Goal: Transaction & Acquisition: Purchase product/service

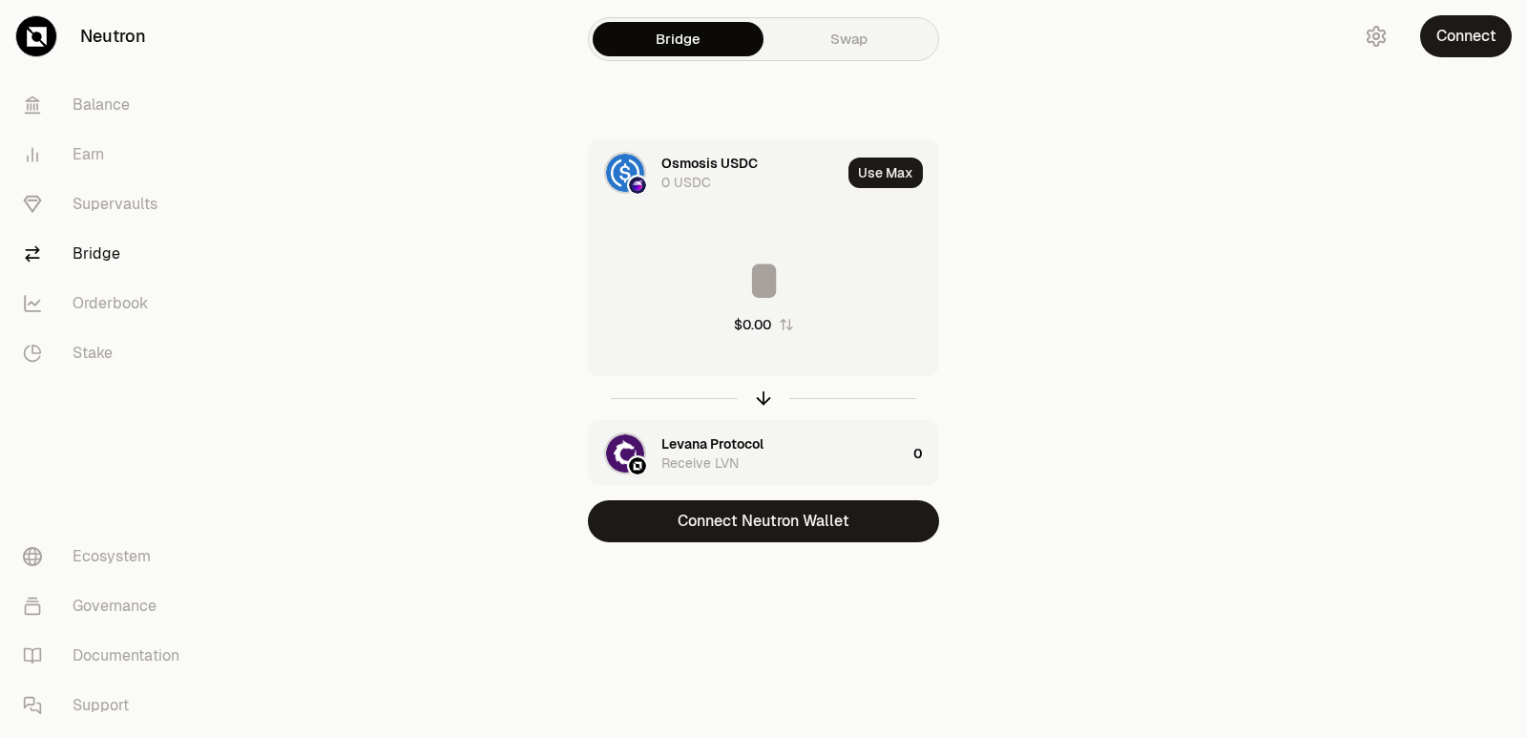
click at [761, 408] on div at bounding box center [763, 398] width 351 height 44
click at [761, 407] on icon "button" at bounding box center [763, 397] width 21 height 21
click at [760, 399] on icon "button" at bounding box center [763, 397] width 21 height 21
click at [762, 399] on icon "button" at bounding box center [763, 397] width 21 height 21
click at [761, 404] on icon "button" at bounding box center [763, 397] width 21 height 21
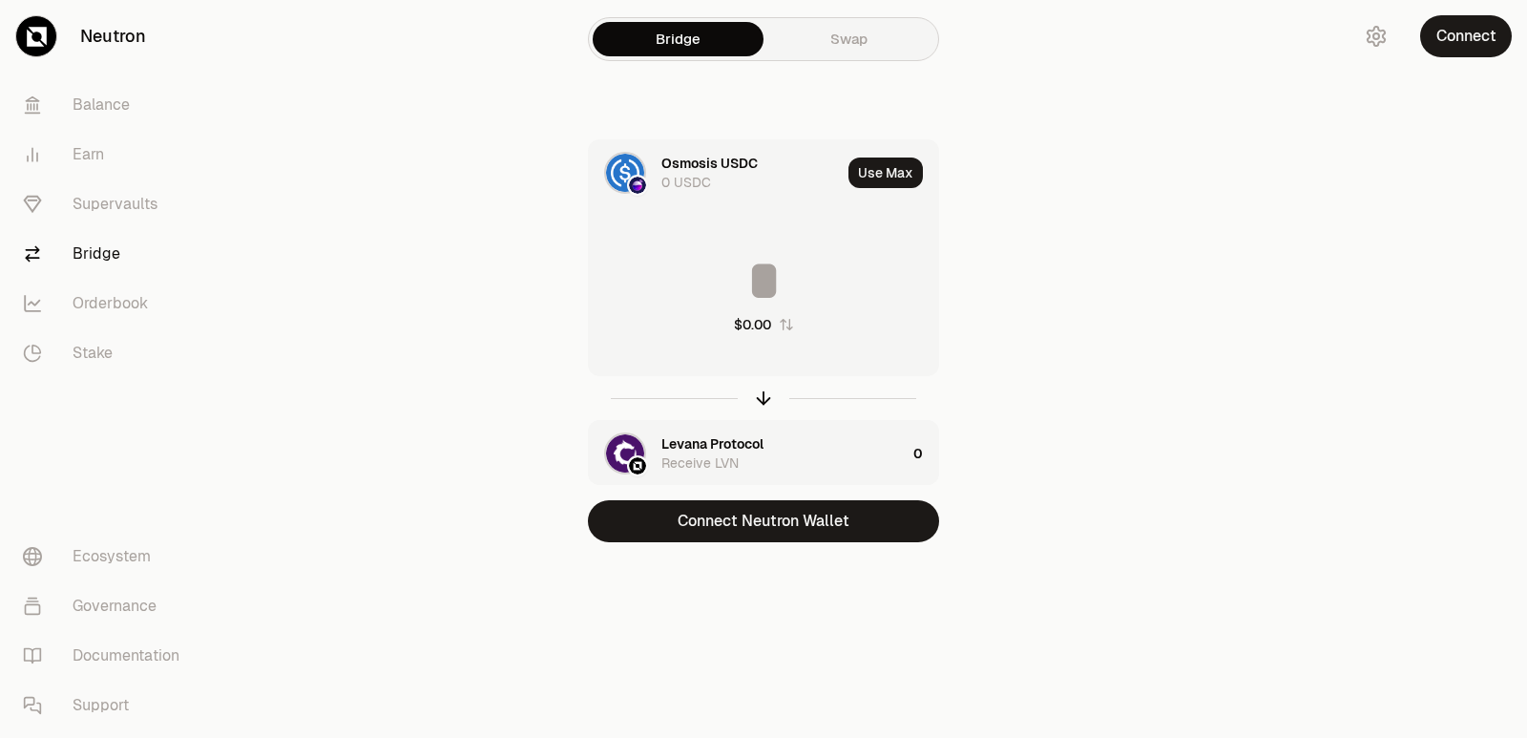
click at [709, 258] on input at bounding box center [763, 280] width 349 height 57
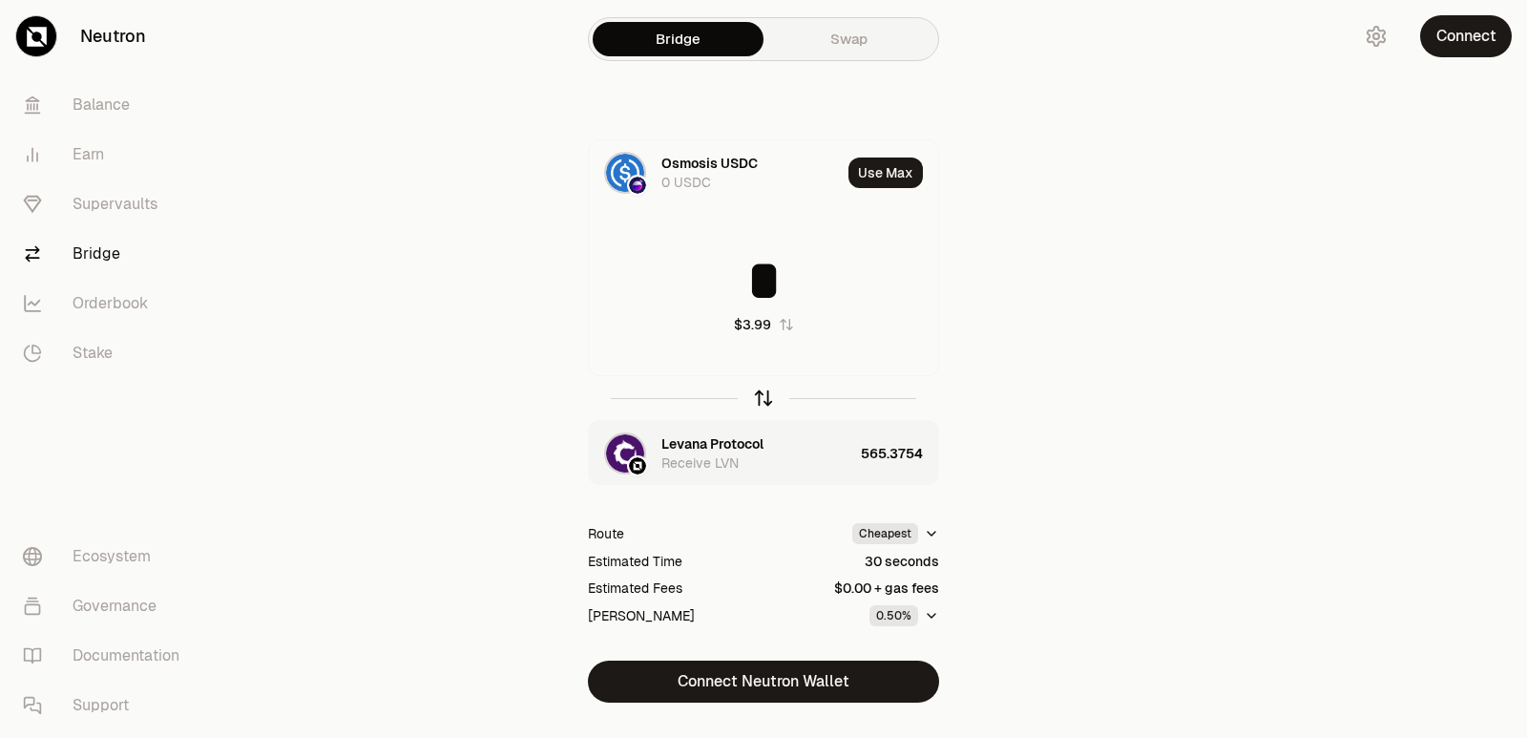
type input "*"
click at [764, 401] on icon "button" at bounding box center [763, 397] width 21 height 21
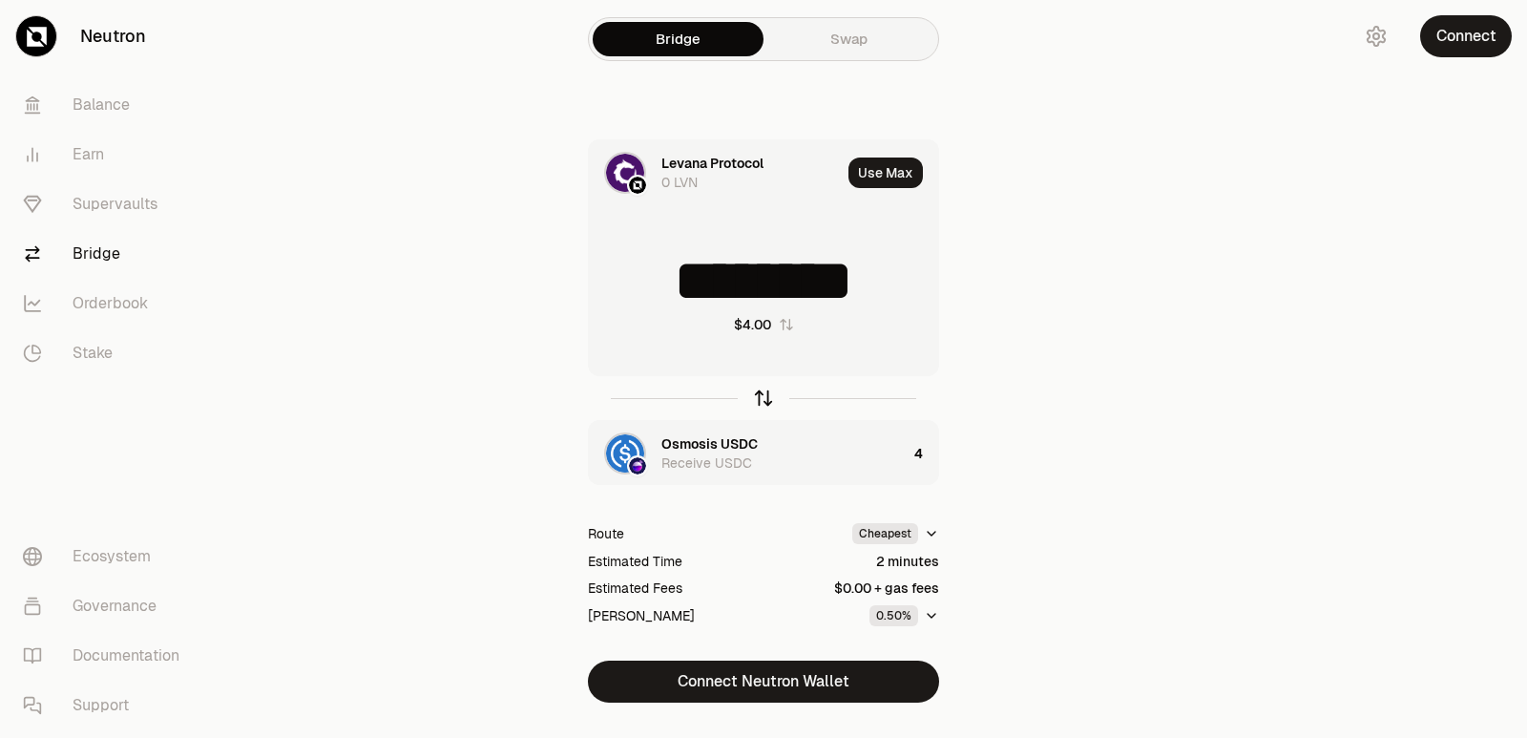
click at [764, 401] on icon "button" at bounding box center [763, 397] width 21 height 21
type input "*"
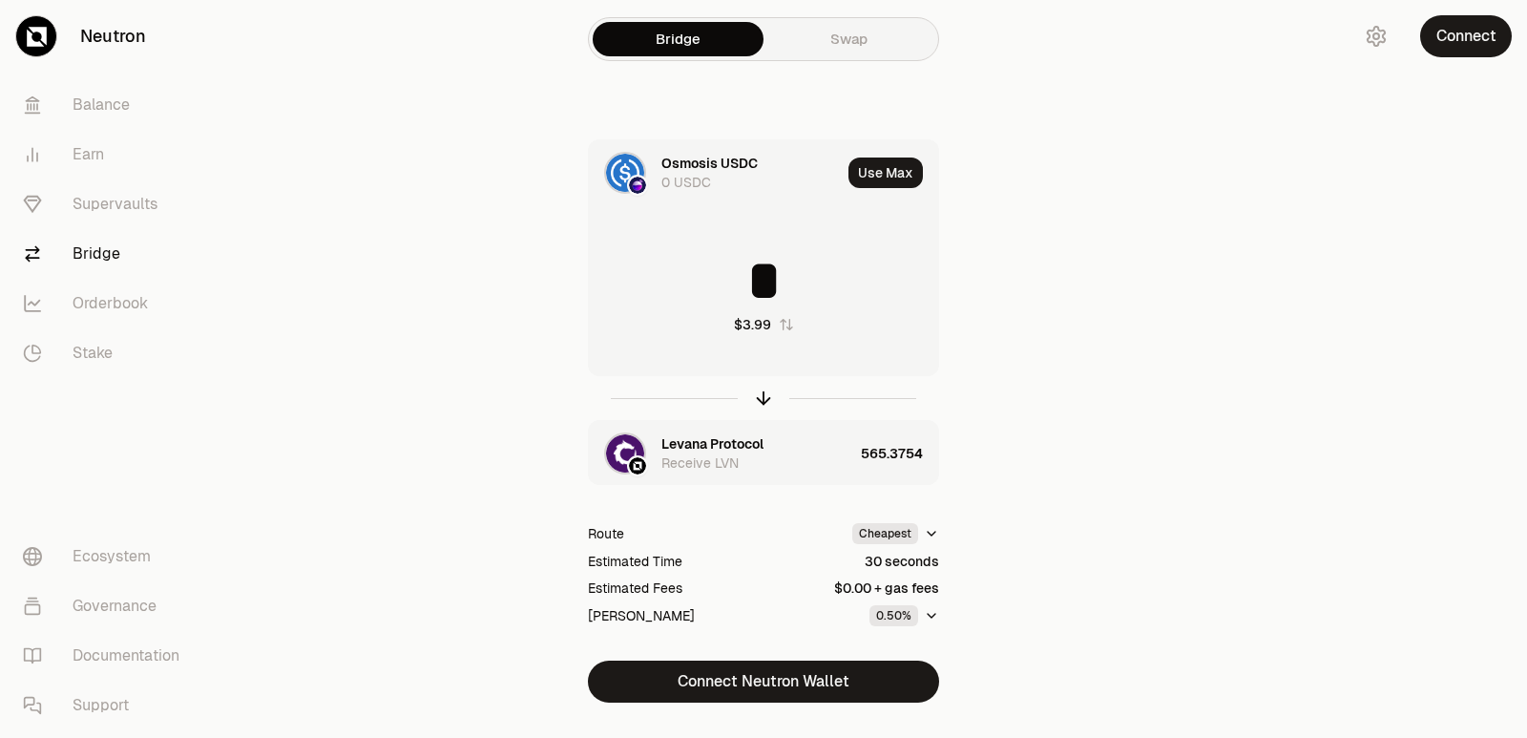
click at [721, 442] on div "Levana Protocol" at bounding box center [712, 443] width 102 height 19
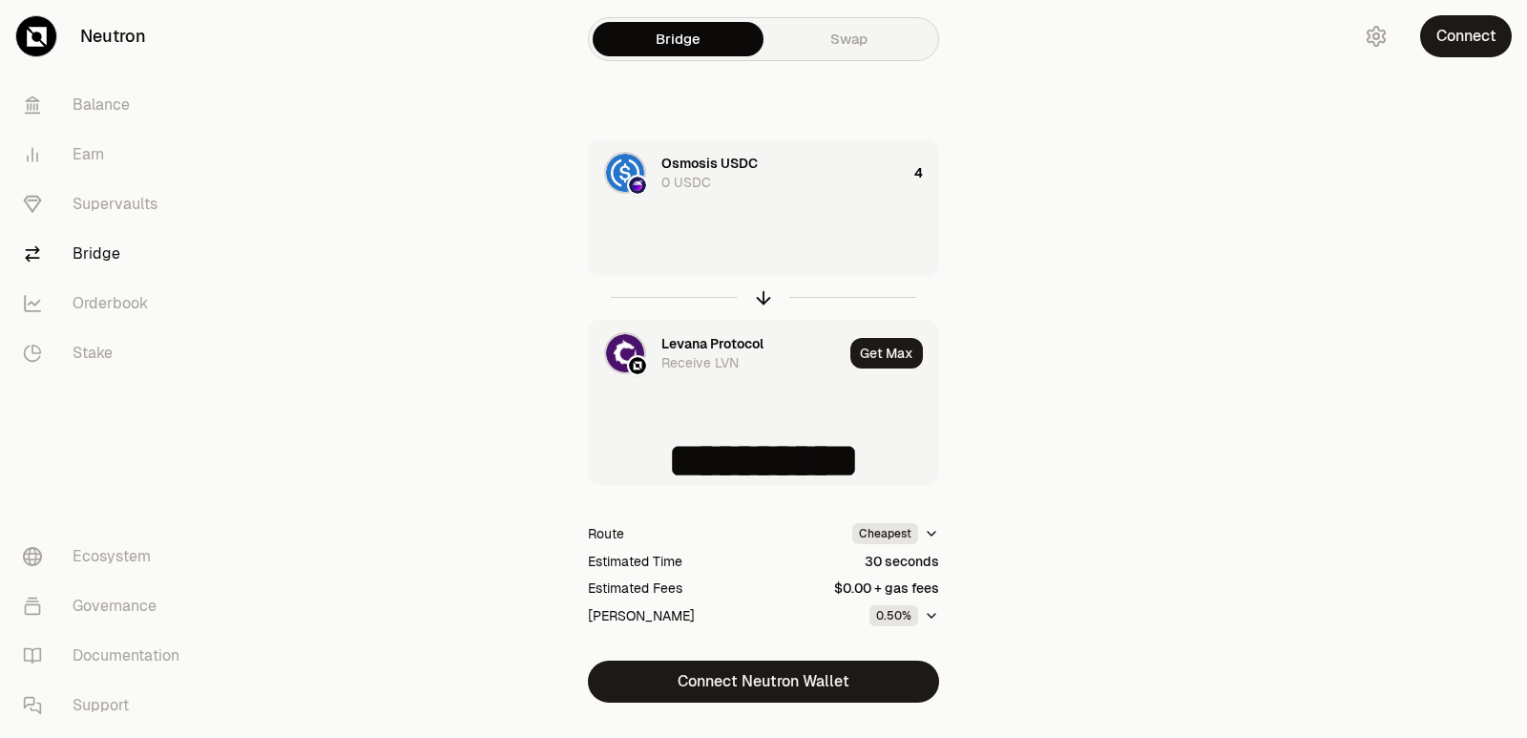
type input "**********"
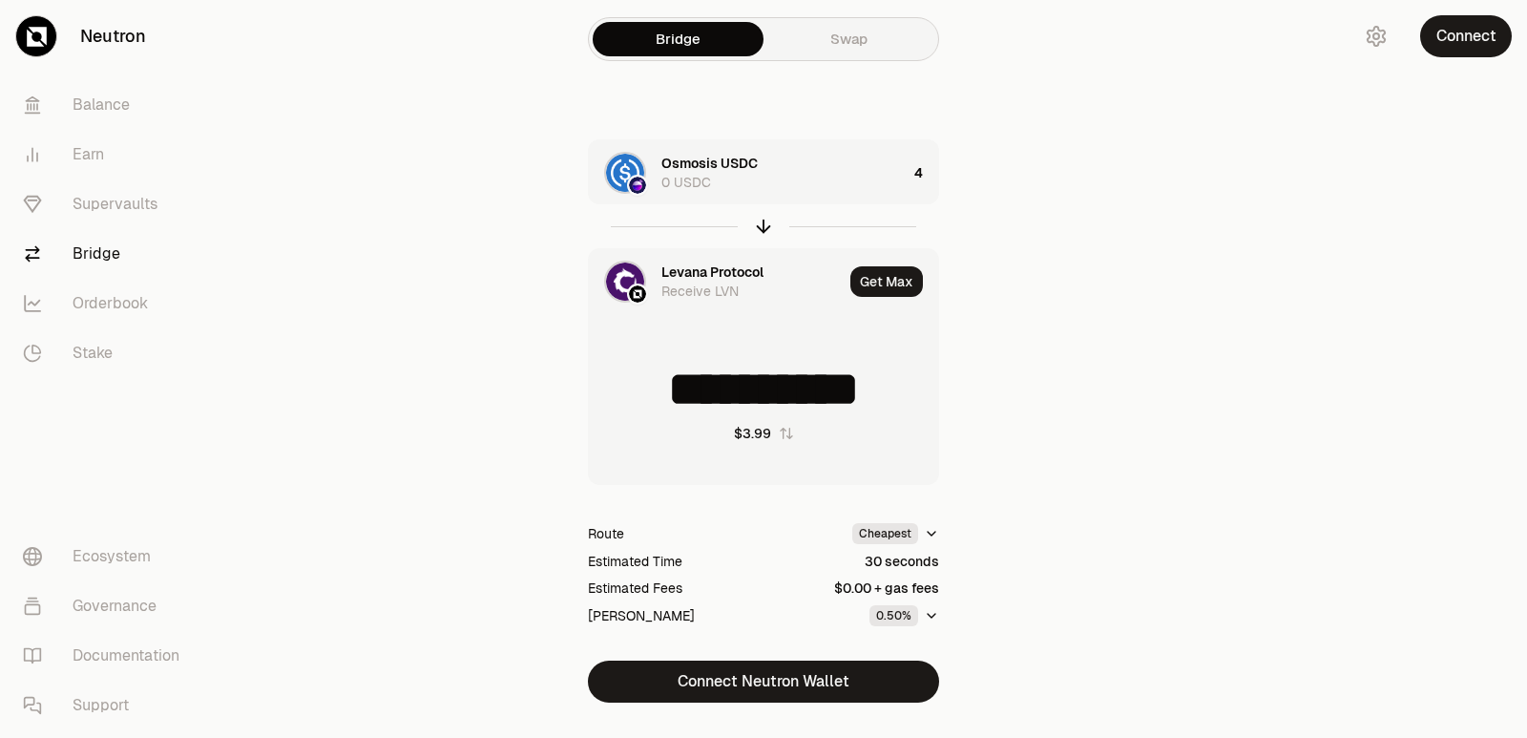
click at [692, 279] on div "Levana Protocol" at bounding box center [712, 271] width 102 height 19
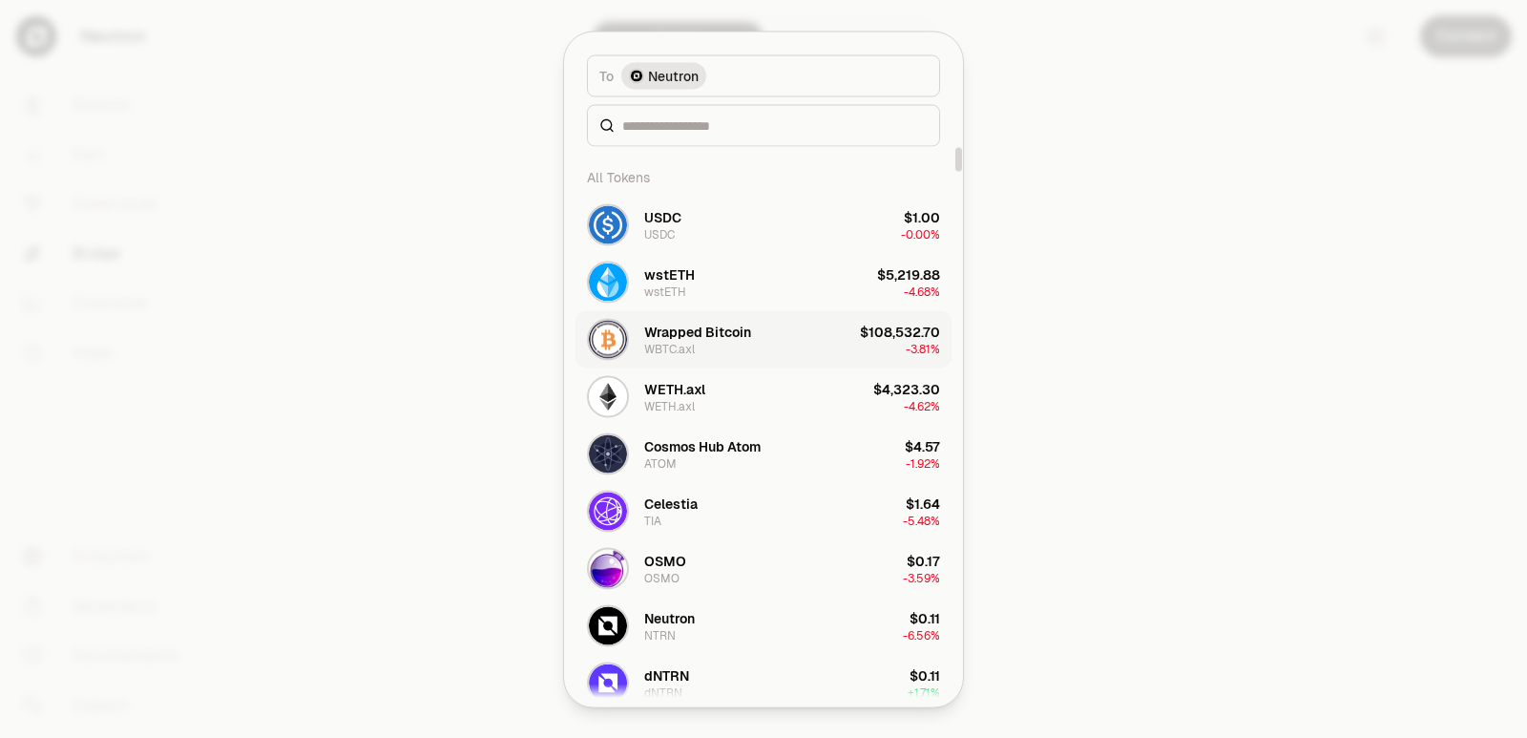
click at [711, 334] on div "Wrapped Bitcoin" at bounding box center [697, 331] width 107 height 19
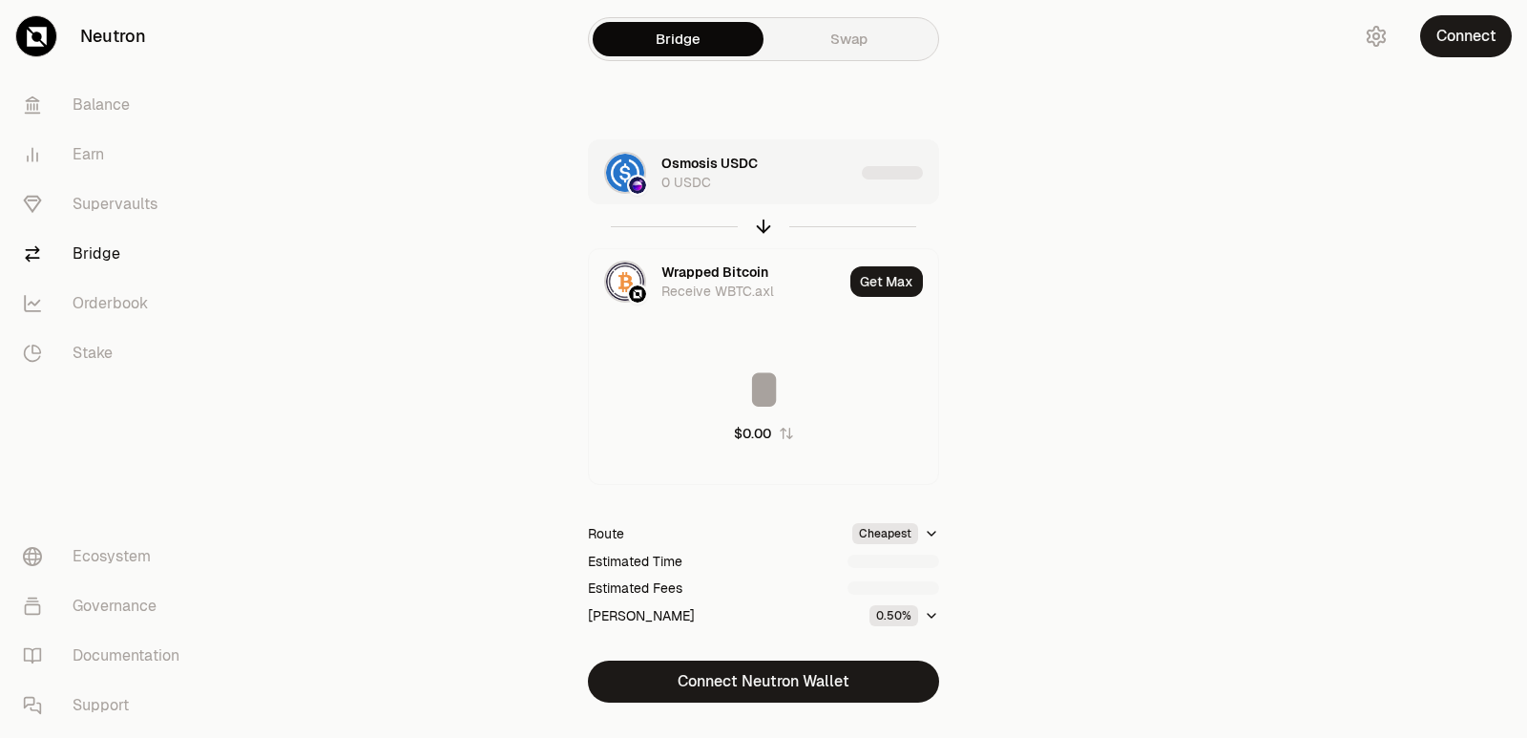
click at [787, 176] on div "Osmosis USDC 0 USDC" at bounding box center [757, 173] width 193 height 38
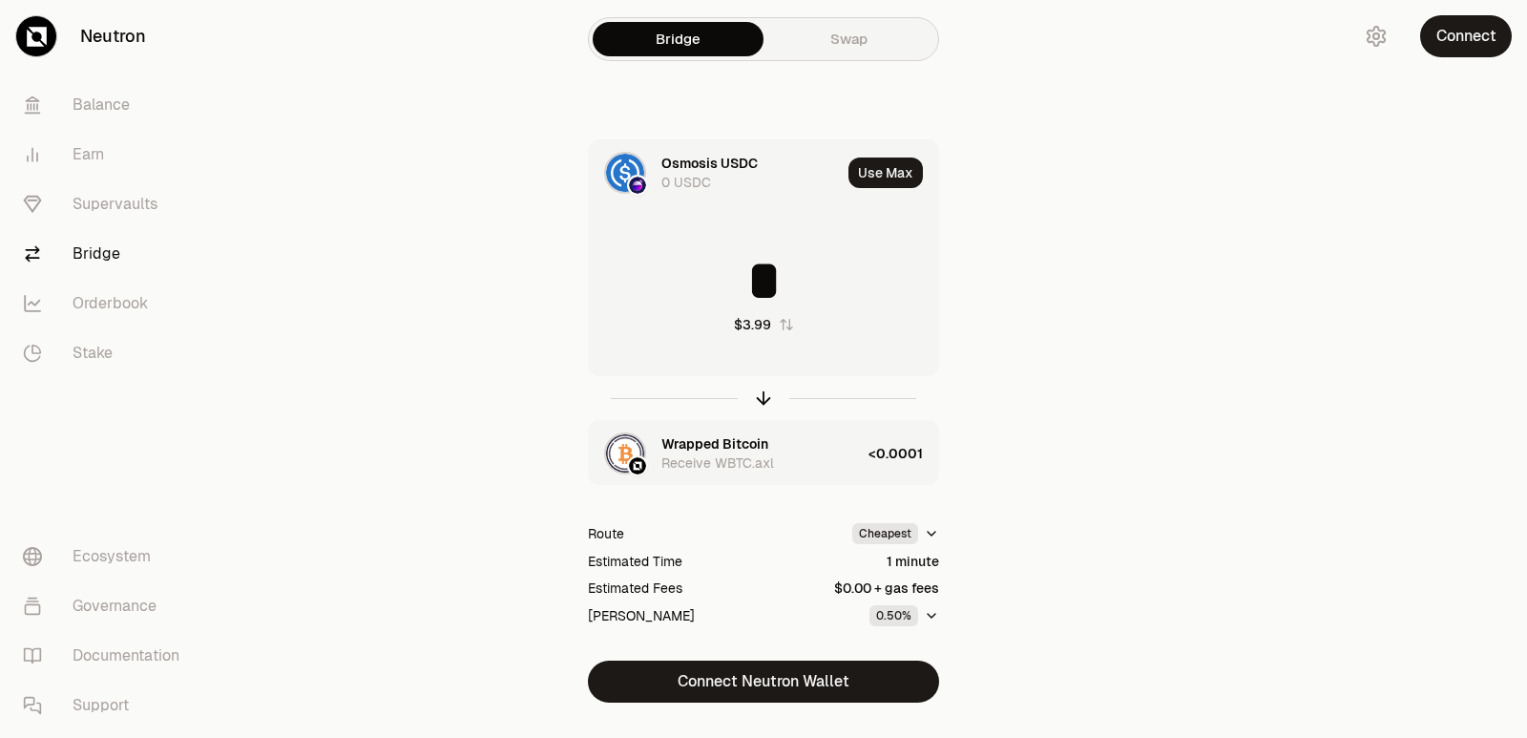
click at [819, 451] on div "Wrapped Bitcoin Receive WBTC.axl" at bounding box center [760, 453] width 199 height 38
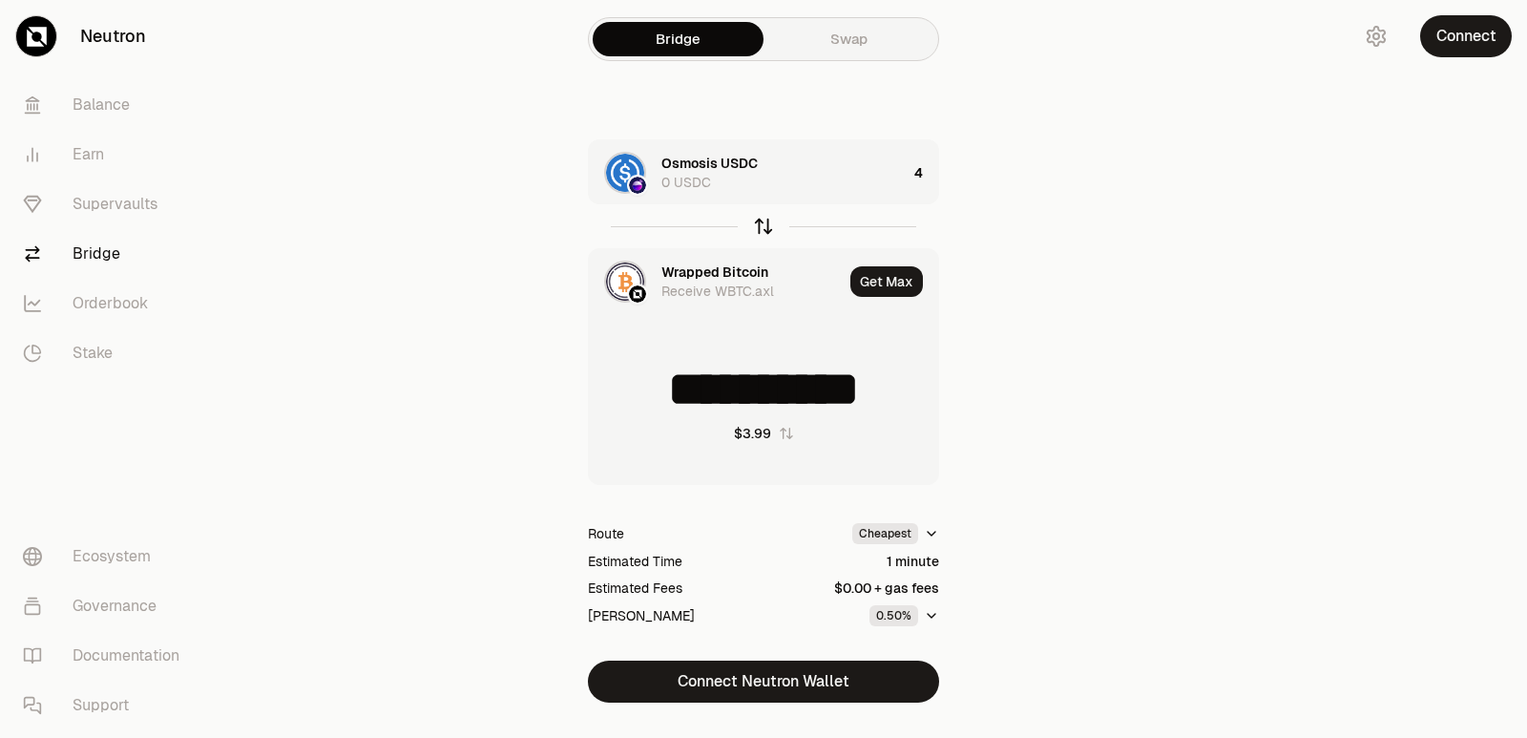
click at [768, 220] on icon "button" at bounding box center [763, 226] width 21 height 21
type input "*"
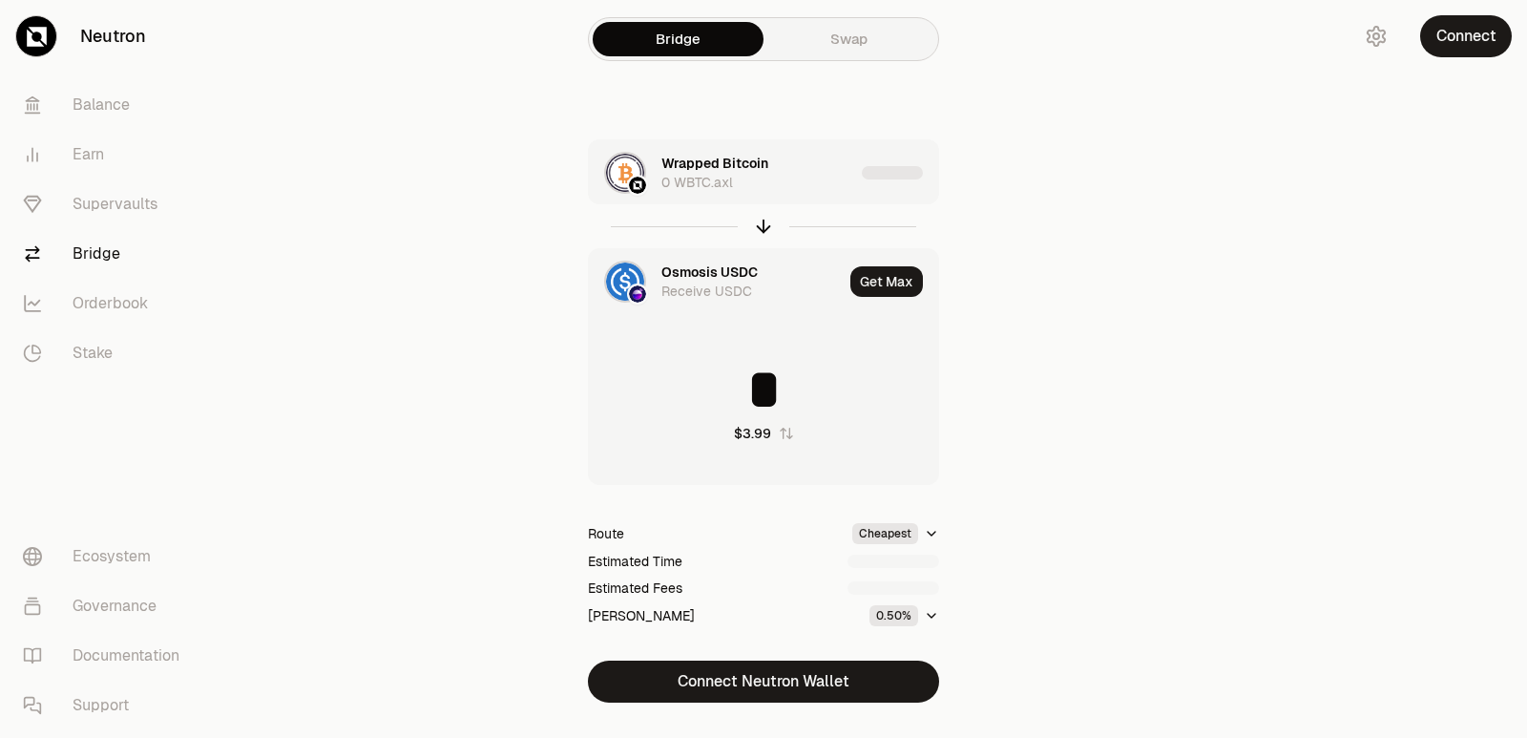
click at [807, 186] on div "Wrapped Bitcoin 0 WBTC.axl" at bounding box center [757, 173] width 193 height 38
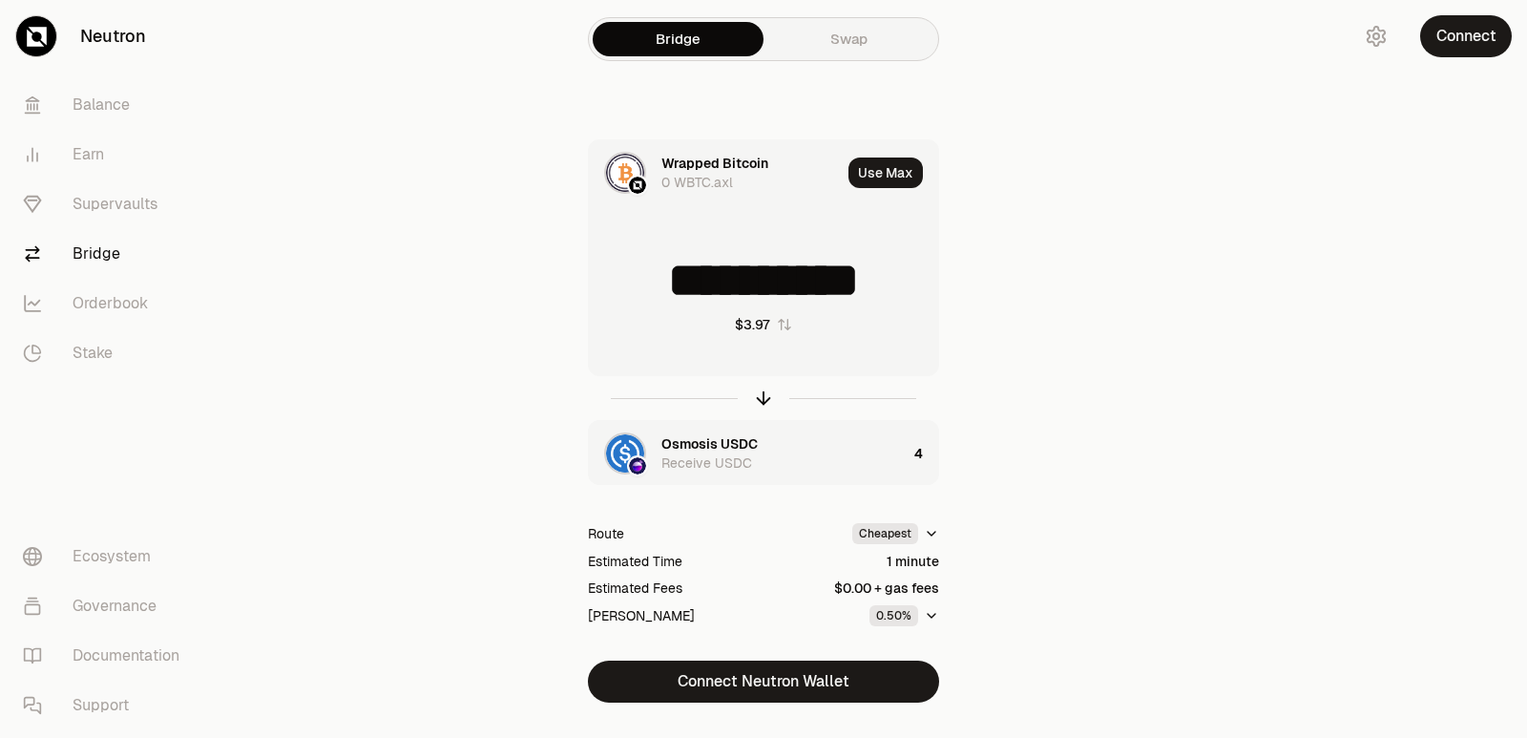
drag, startPoint x: 911, startPoint y: 276, endPoint x: 859, endPoint y: 282, distance: 52.9
click at [859, 282] on input "**********" at bounding box center [763, 280] width 349 height 57
type input "**********"
click at [762, 406] on icon "button" at bounding box center [763, 397] width 21 height 21
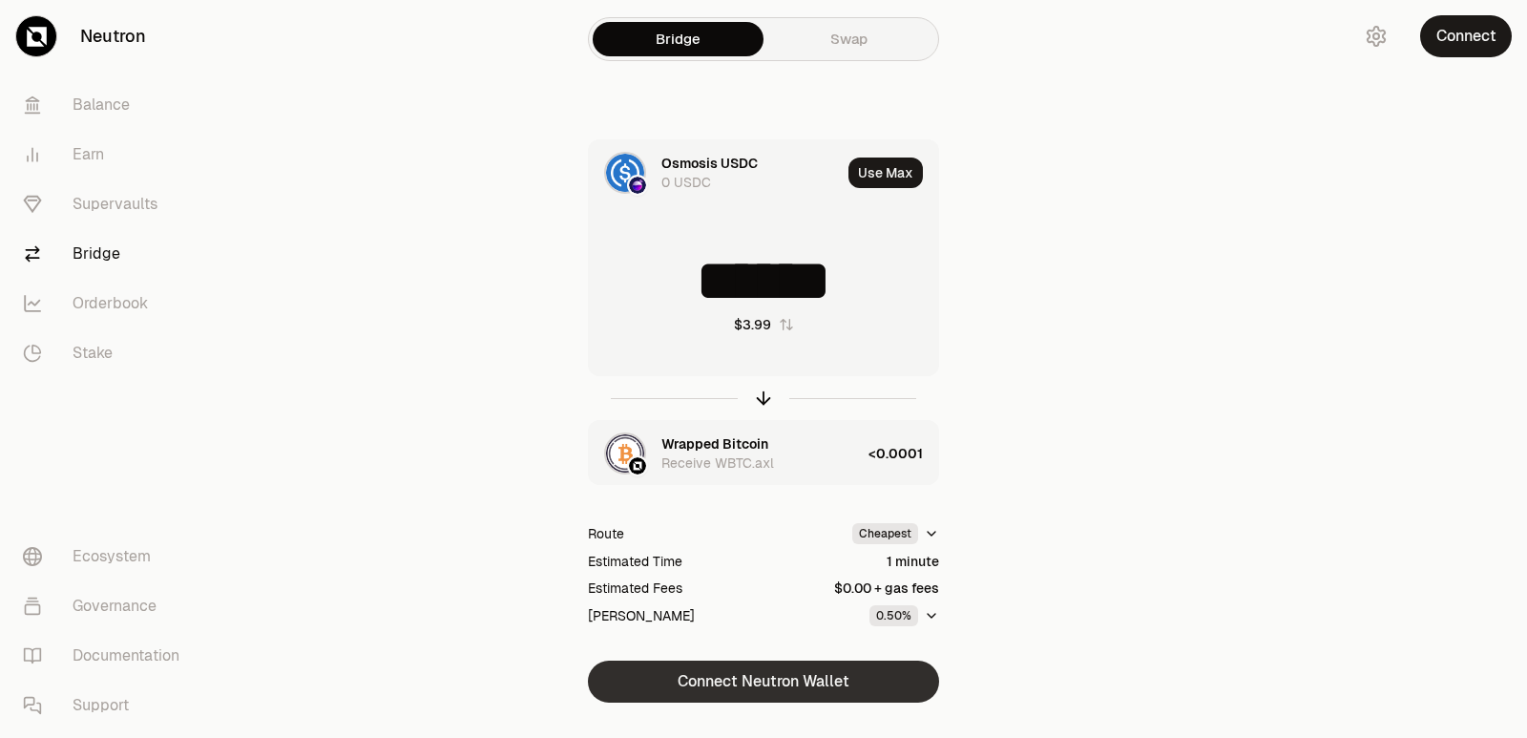
click at [790, 682] on button "Connect Neutron Wallet" at bounding box center [763, 681] width 351 height 42
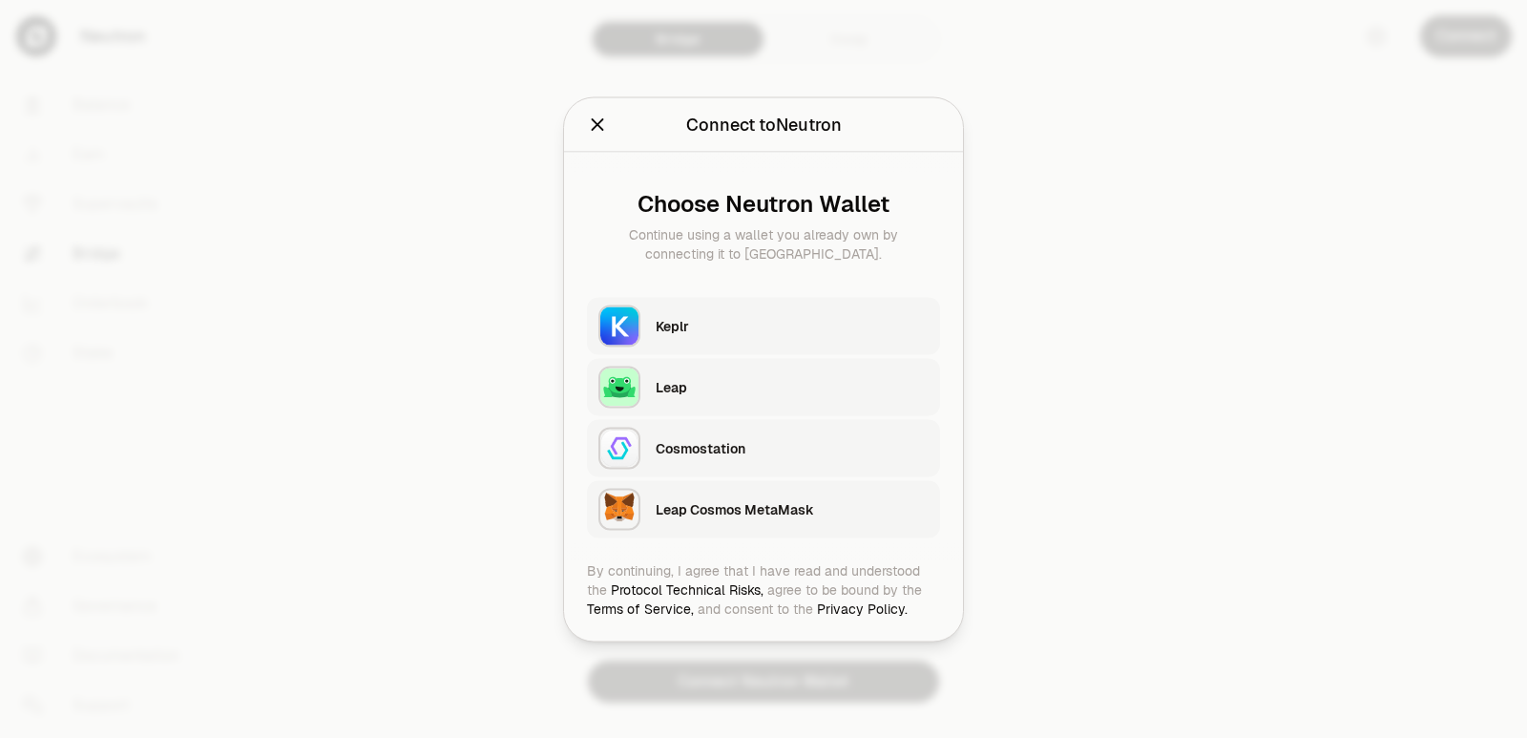
click at [687, 326] on div "Keplr" at bounding box center [792, 325] width 273 height 19
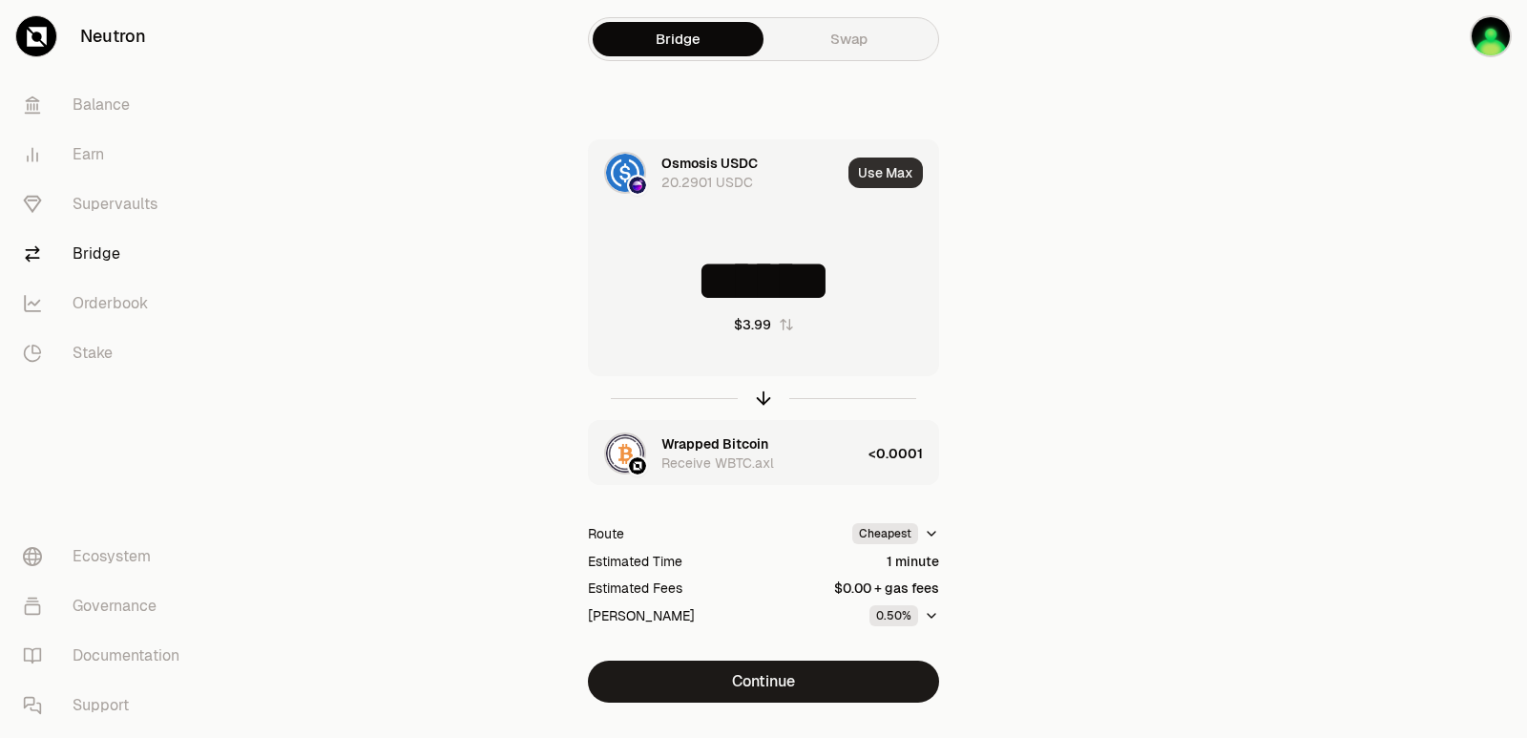
click at [881, 179] on button "Use Max" at bounding box center [885, 172] width 74 height 31
type input "*********"
click at [832, 467] on div "Wrapped Bitcoin Receive WBTC.axl" at bounding box center [764, 453] width 207 height 38
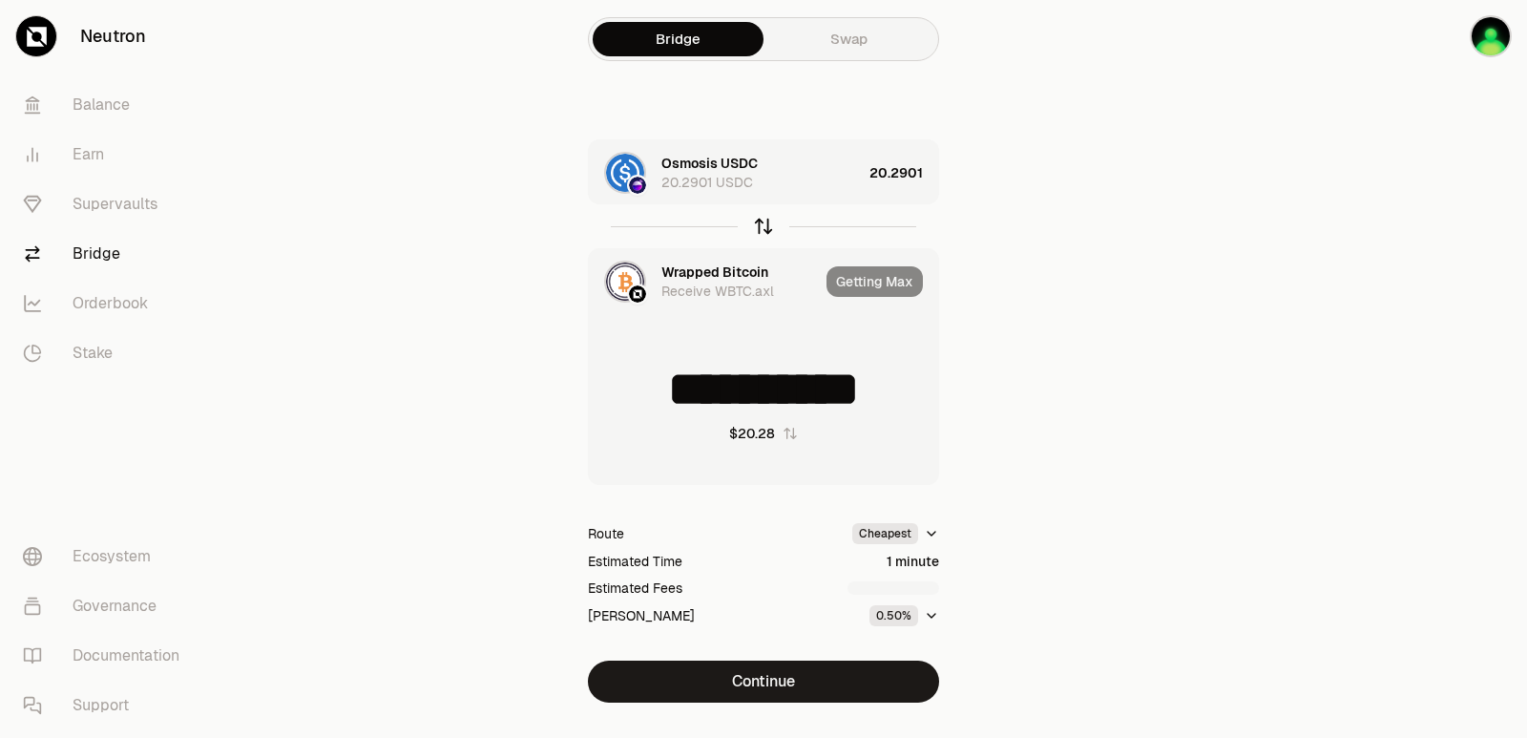
click at [763, 219] on icon "button" at bounding box center [763, 226] width 21 height 21
type input "*********"
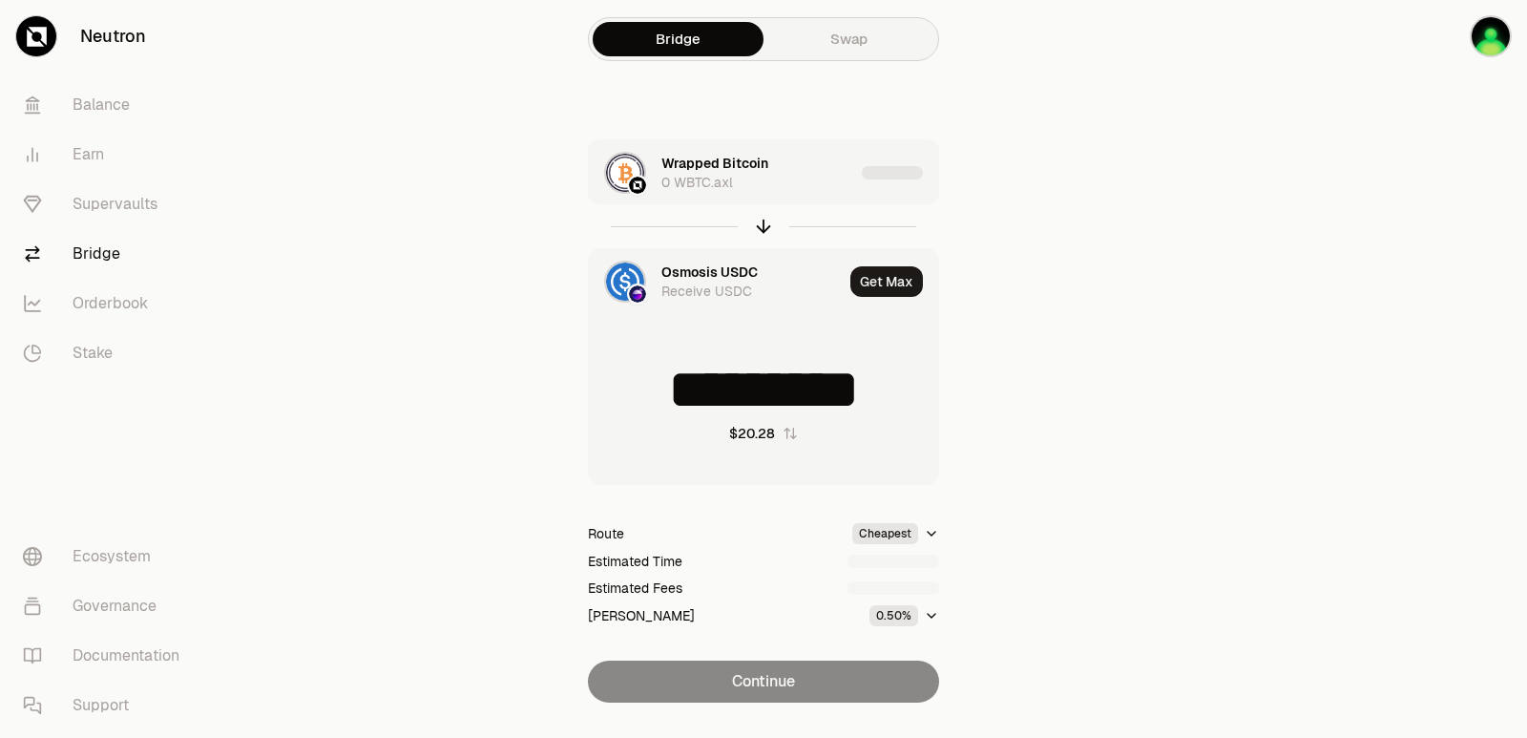
click at [799, 178] on div "Wrapped Bitcoin 0 WBTC.axl" at bounding box center [757, 173] width 193 height 38
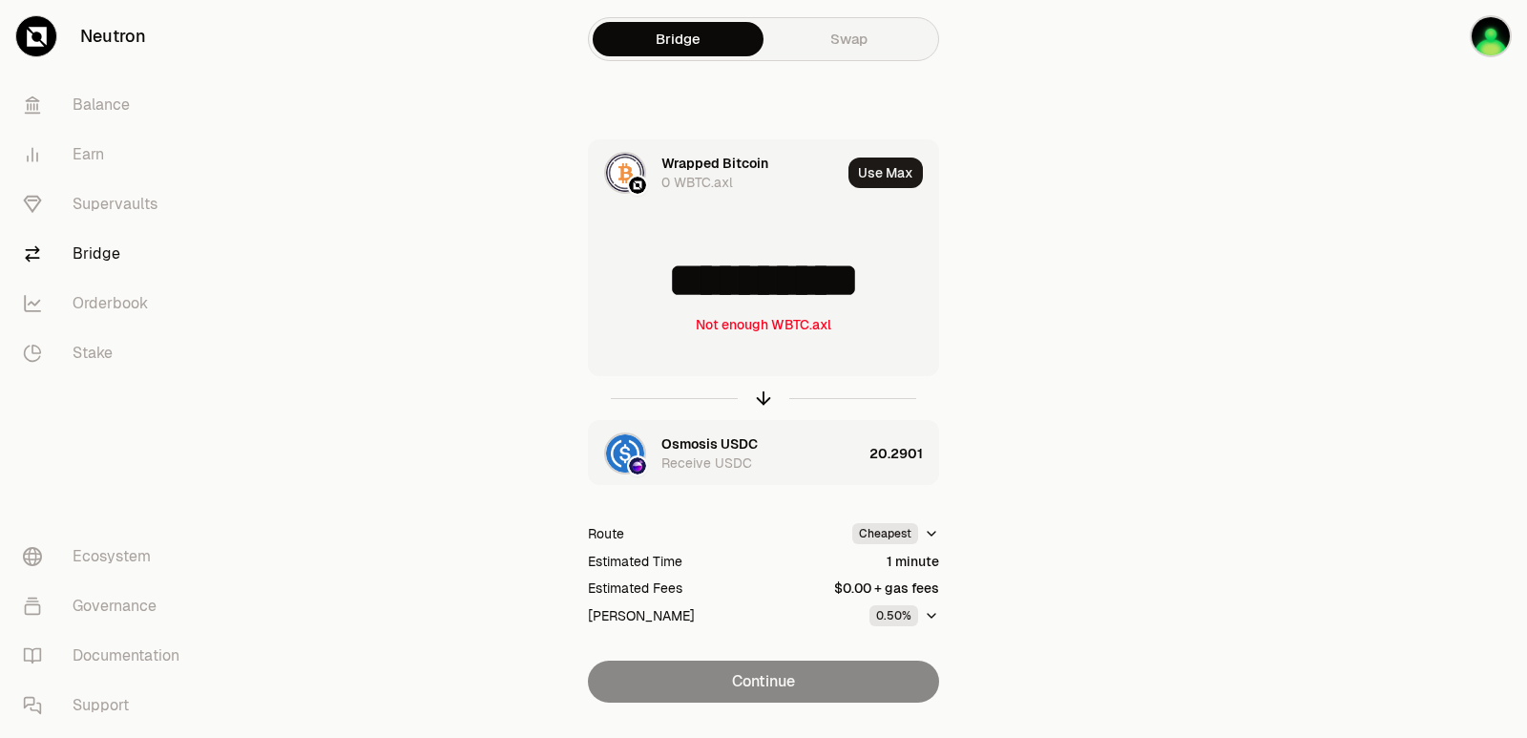
drag, startPoint x: 915, startPoint y: 284, endPoint x: 853, endPoint y: 284, distance: 62.0
click at [853, 284] on input "**********" at bounding box center [763, 280] width 349 height 57
type input "**********"
click at [759, 393] on icon "button" at bounding box center [763, 397] width 21 height 21
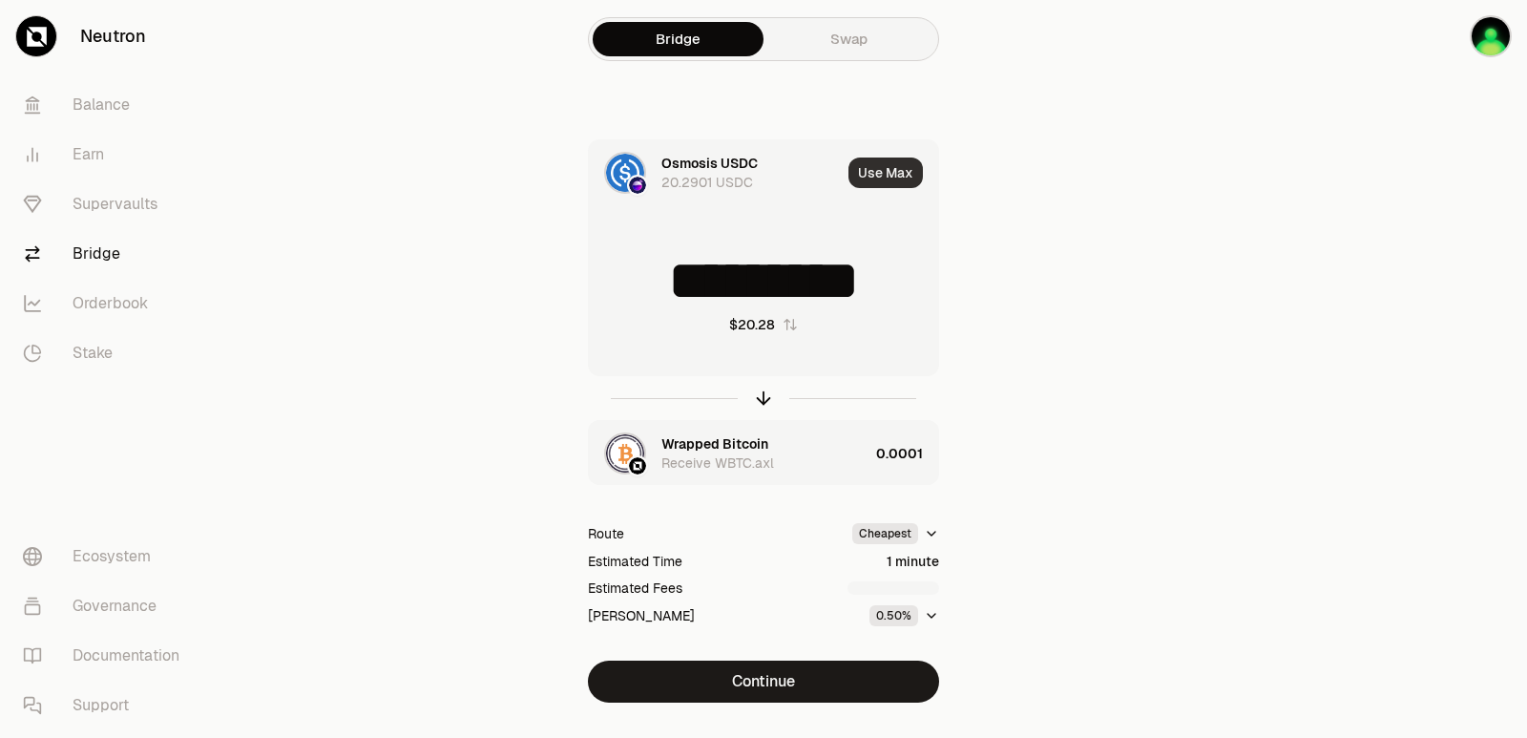
click at [882, 174] on button "Use Max" at bounding box center [885, 172] width 74 height 31
type input "*********"
click at [796, 481] on div "Wrapped Bitcoin Receive WBTC.axl" at bounding box center [729, 453] width 280 height 65
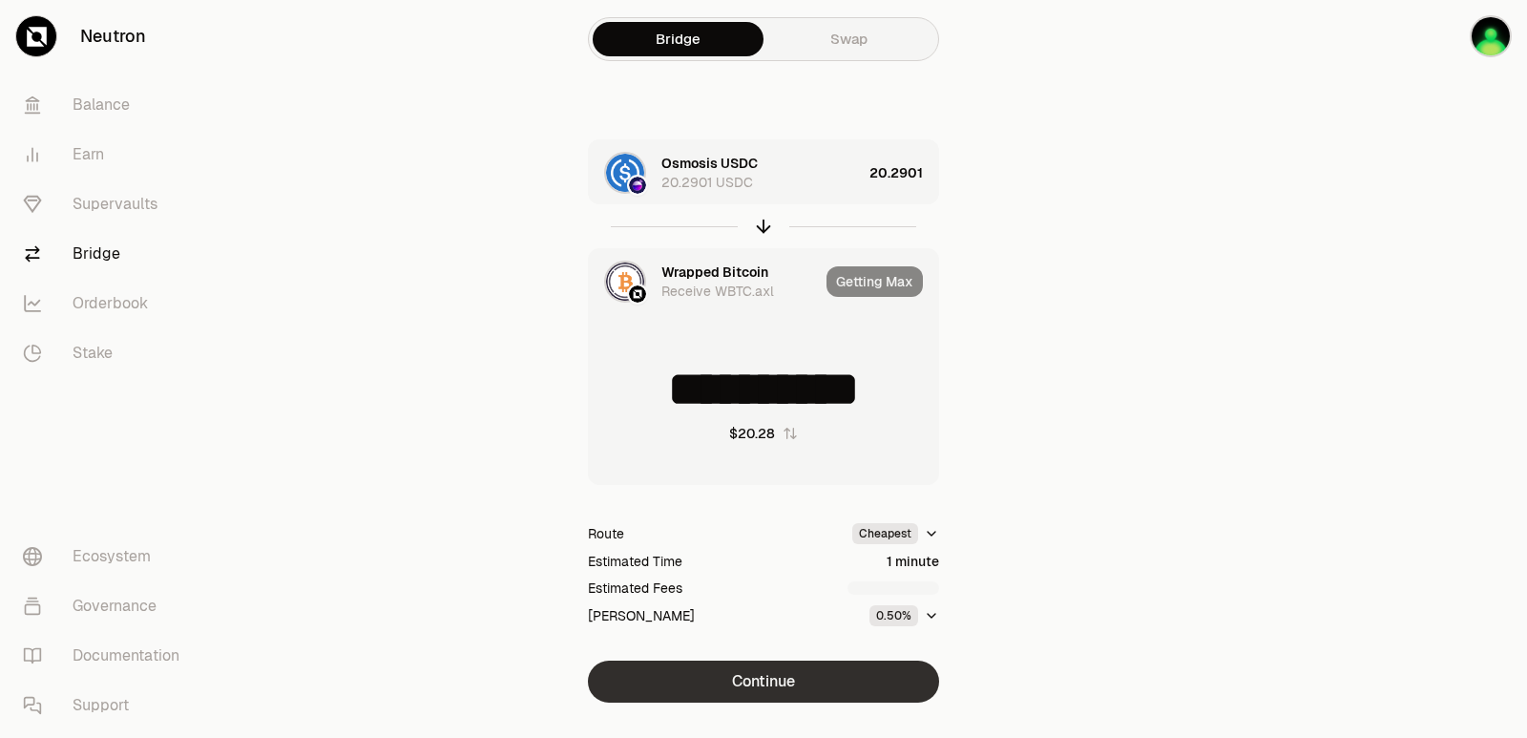
click at [811, 694] on button "Continue" at bounding box center [763, 681] width 351 height 42
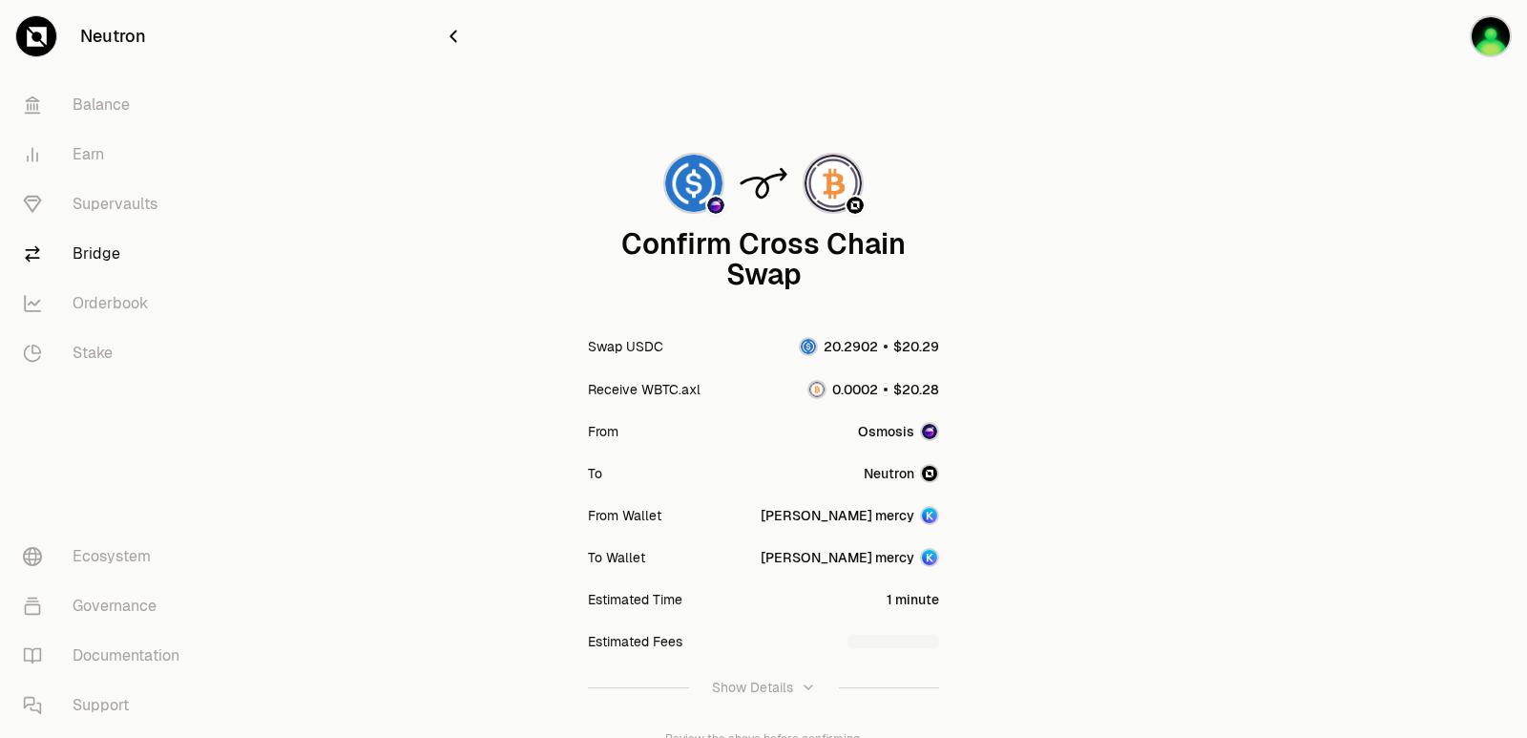
scroll to position [157, 0]
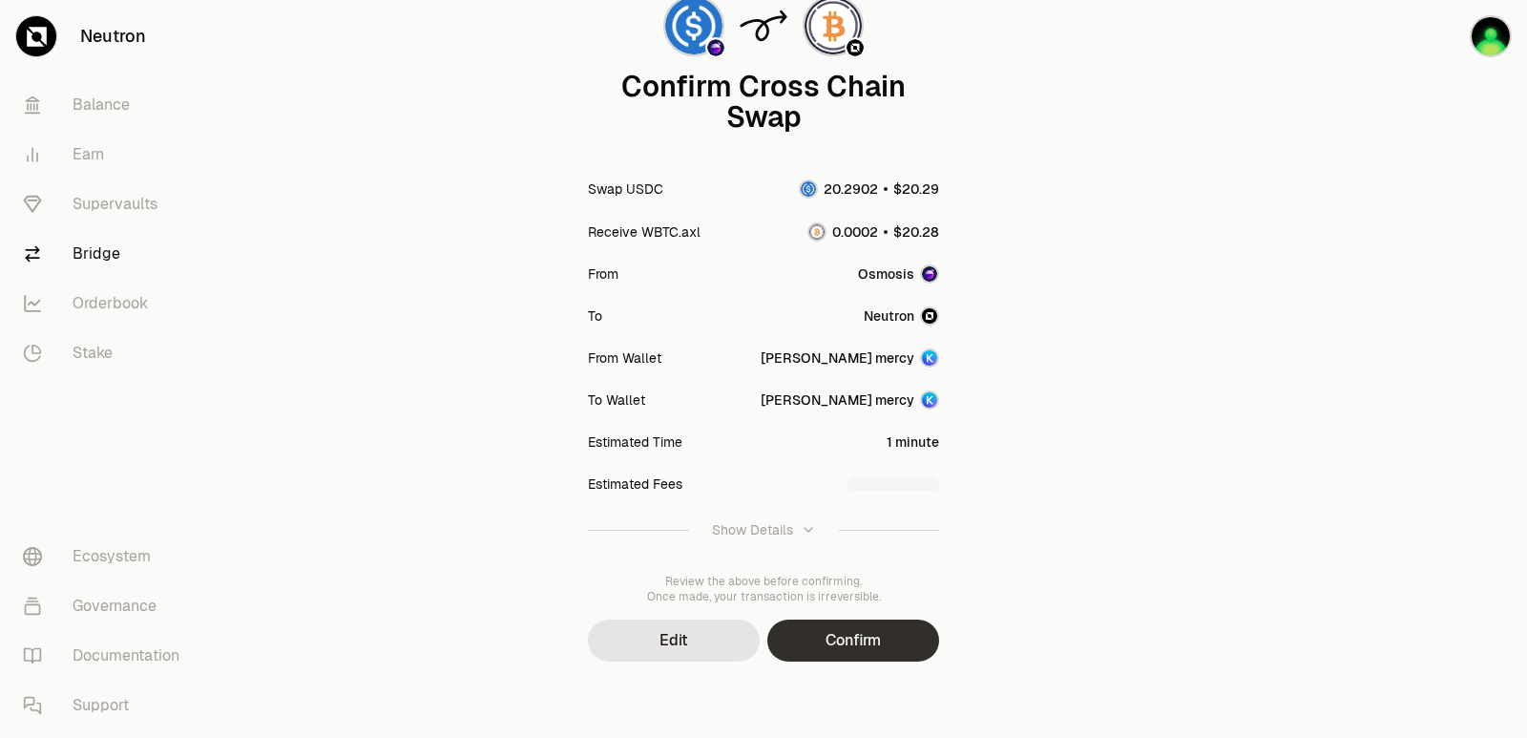
click at [839, 631] on button "Confirm" at bounding box center [853, 640] width 172 height 42
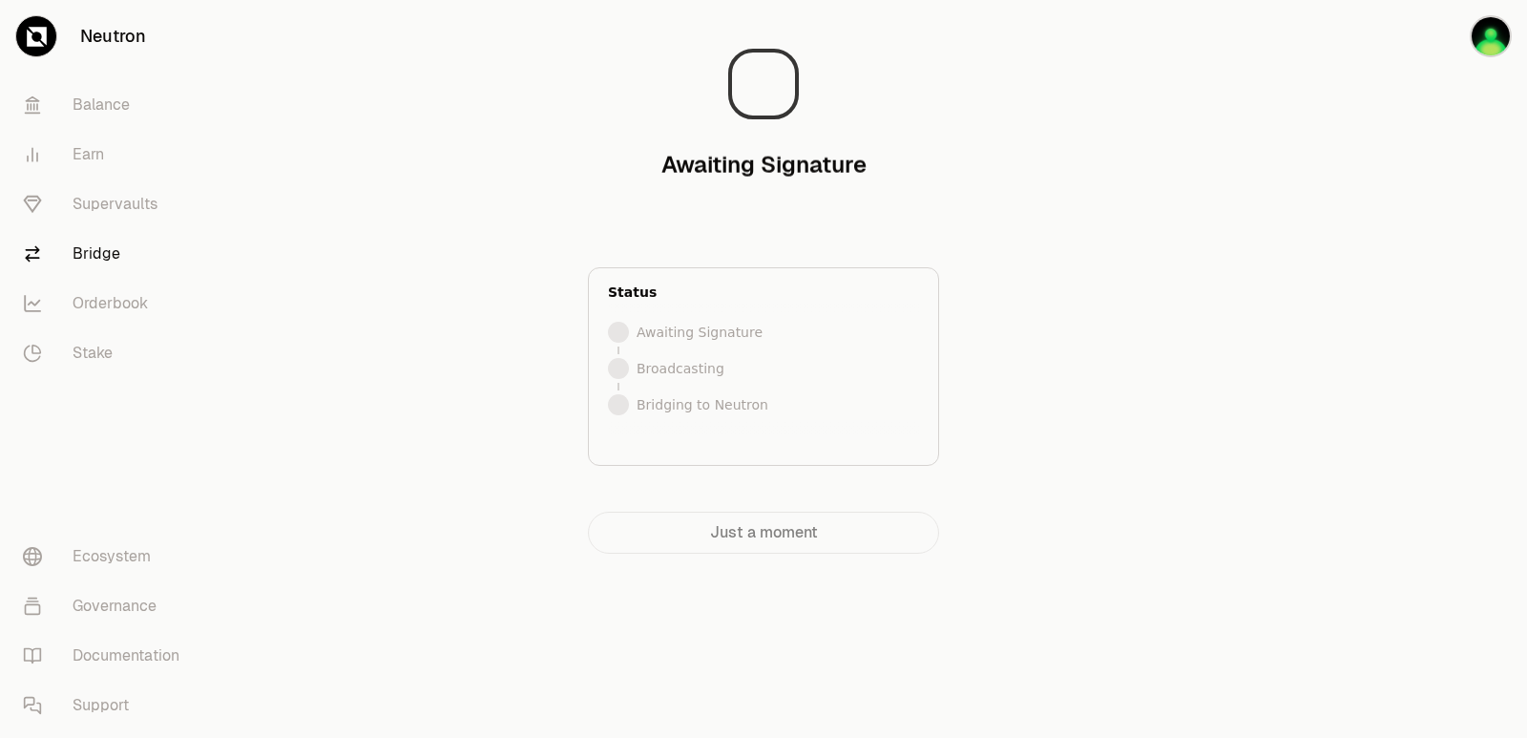
scroll to position [0, 0]
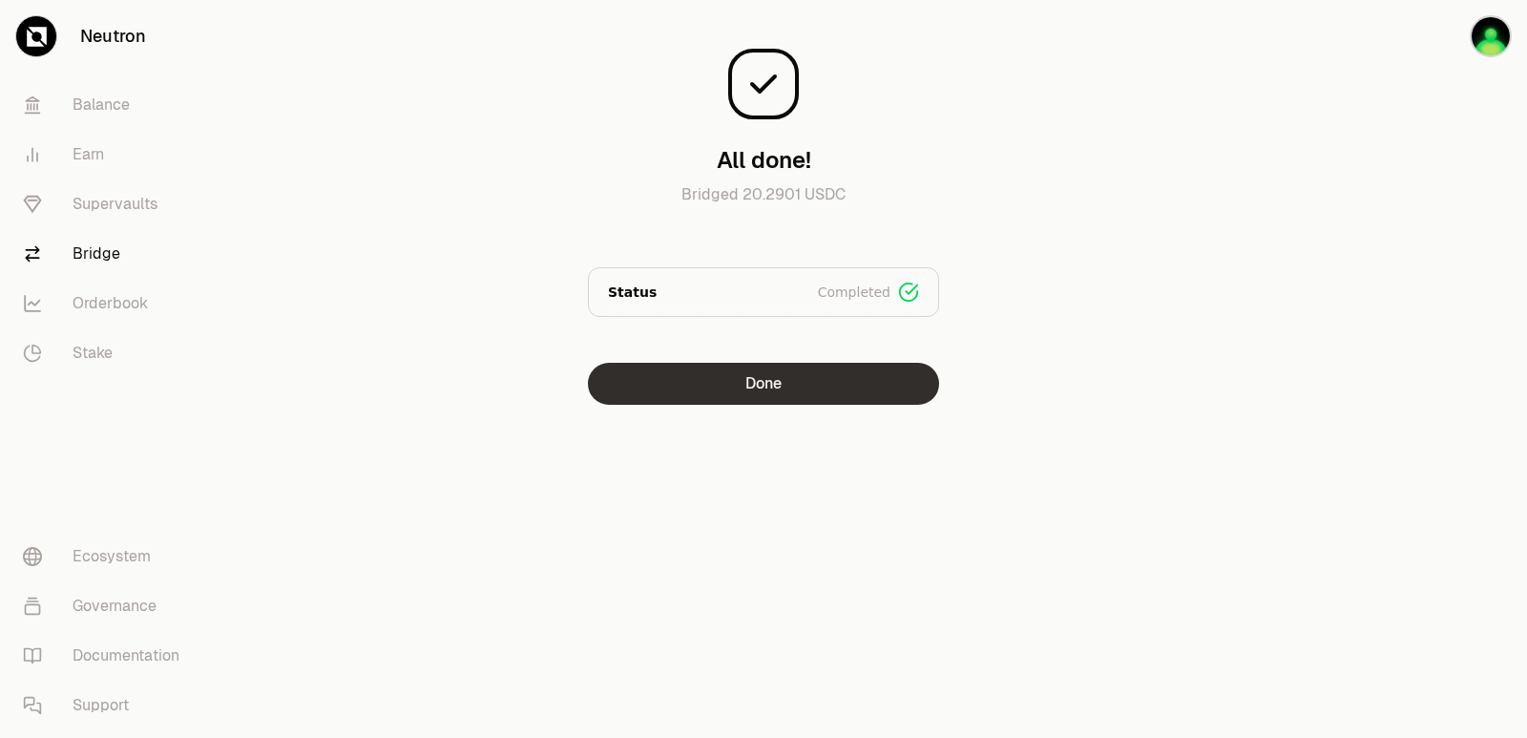
click at [740, 388] on button "Done" at bounding box center [763, 384] width 351 height 42
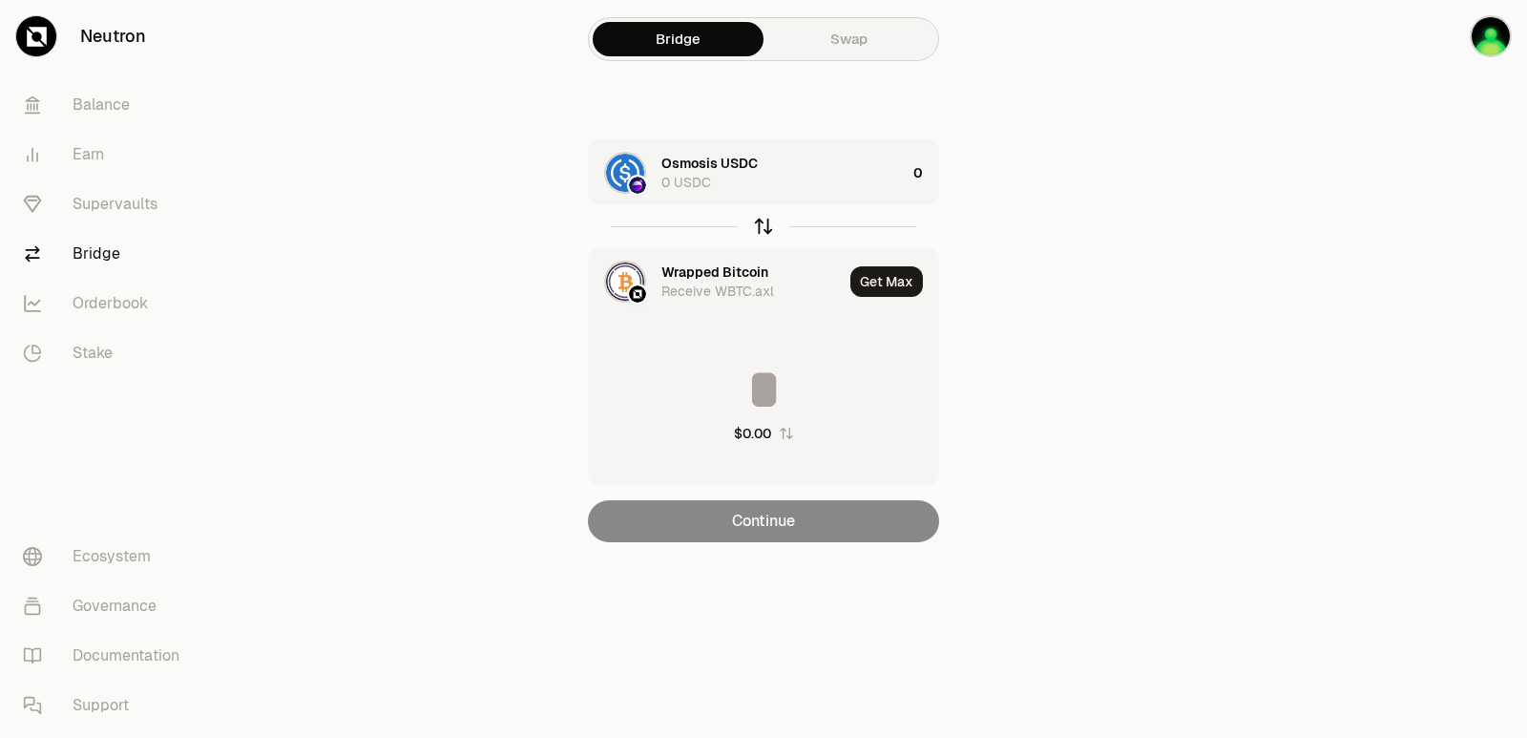
click at [760, 225] on icon "button" at bounding box center [763, 226] width 21 height 21
click at [777, 189] on div "Wrapped Bitcoin 0.0001 WBTC.axl" at bounding box center [783, 173] width 244 height 38
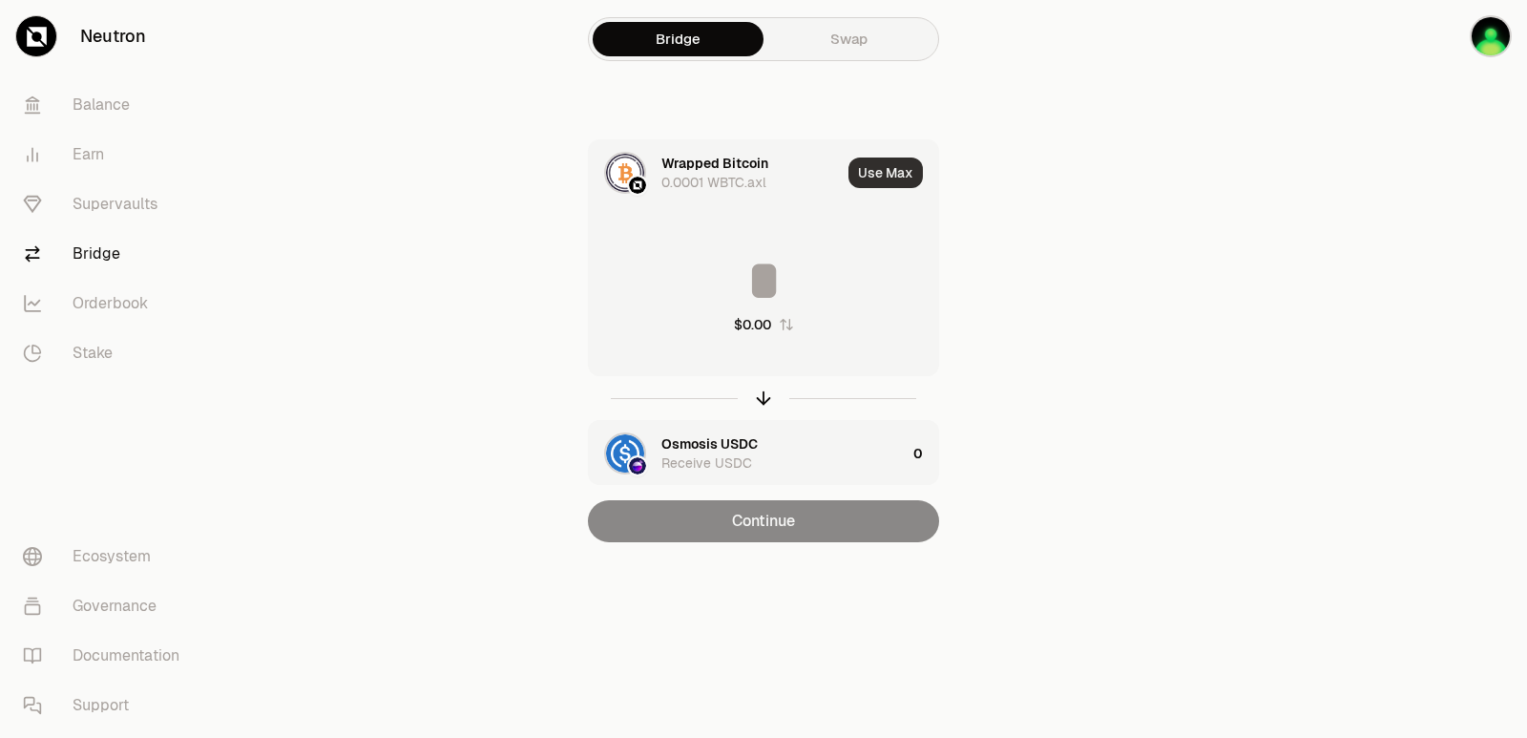
click at [875, 163] on button "Use Max" at bounding box center [885, 172] width 74 height 31
type input "**********"
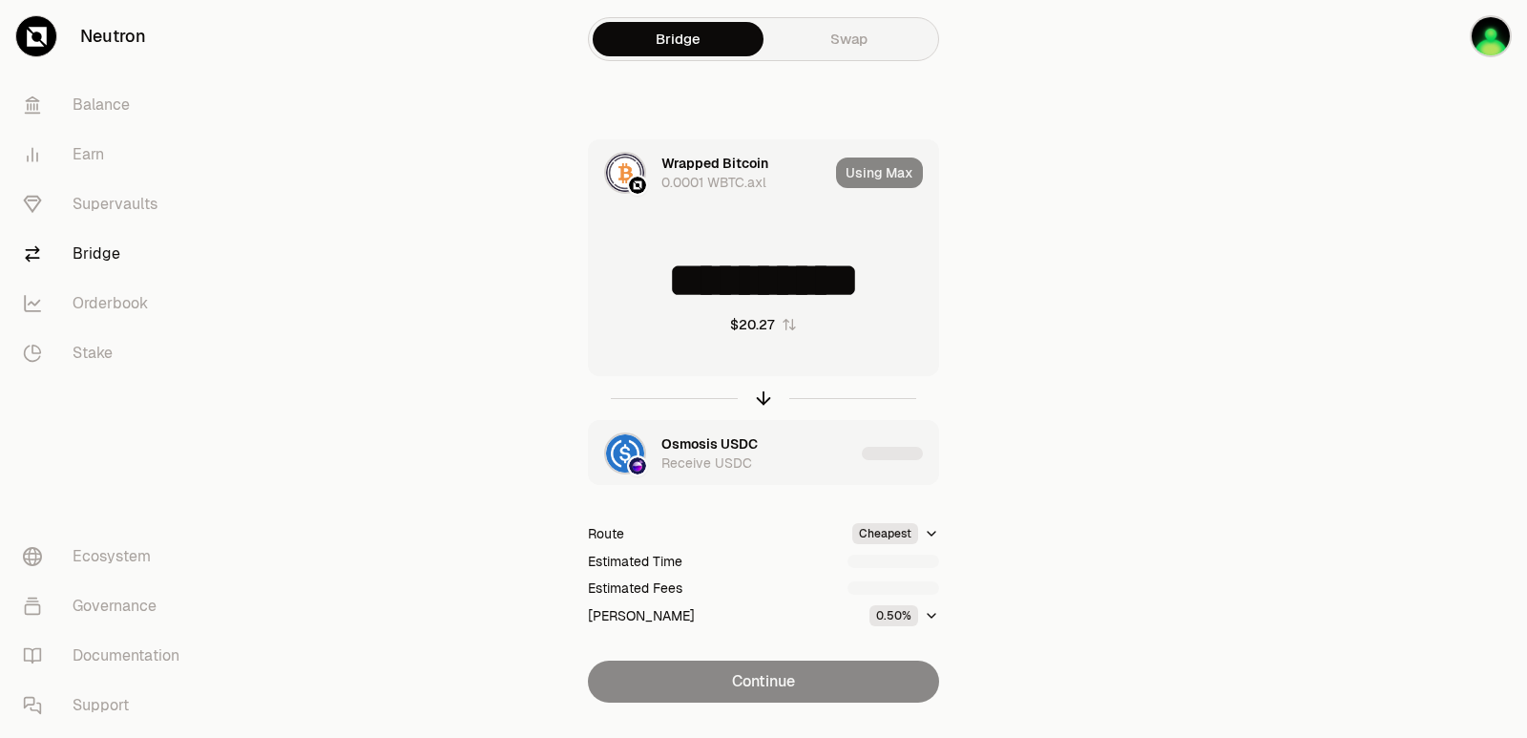
scroll to position [41, 0]
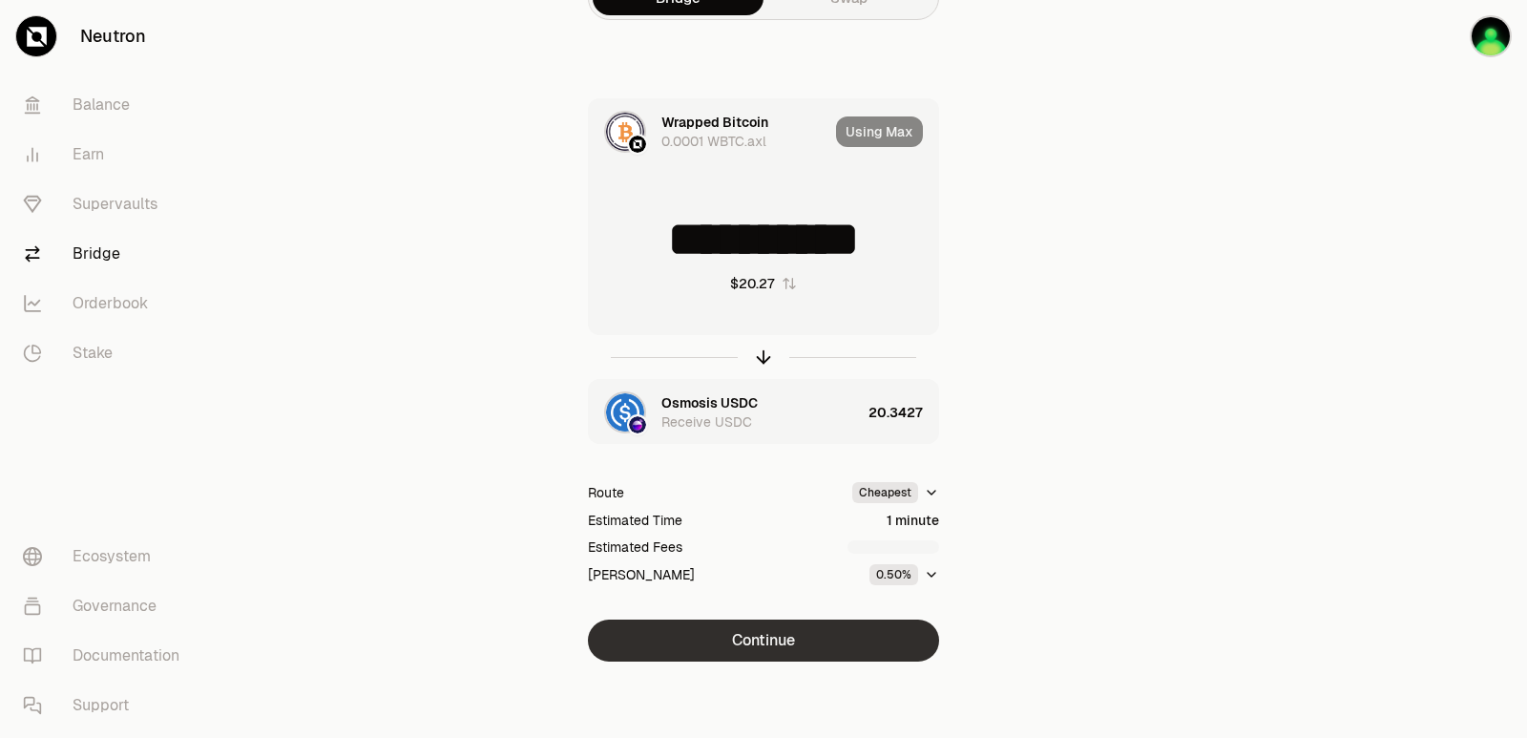
click at [763, 649] on button "Continue" at bounding box center [763, 640] width 351 height 42
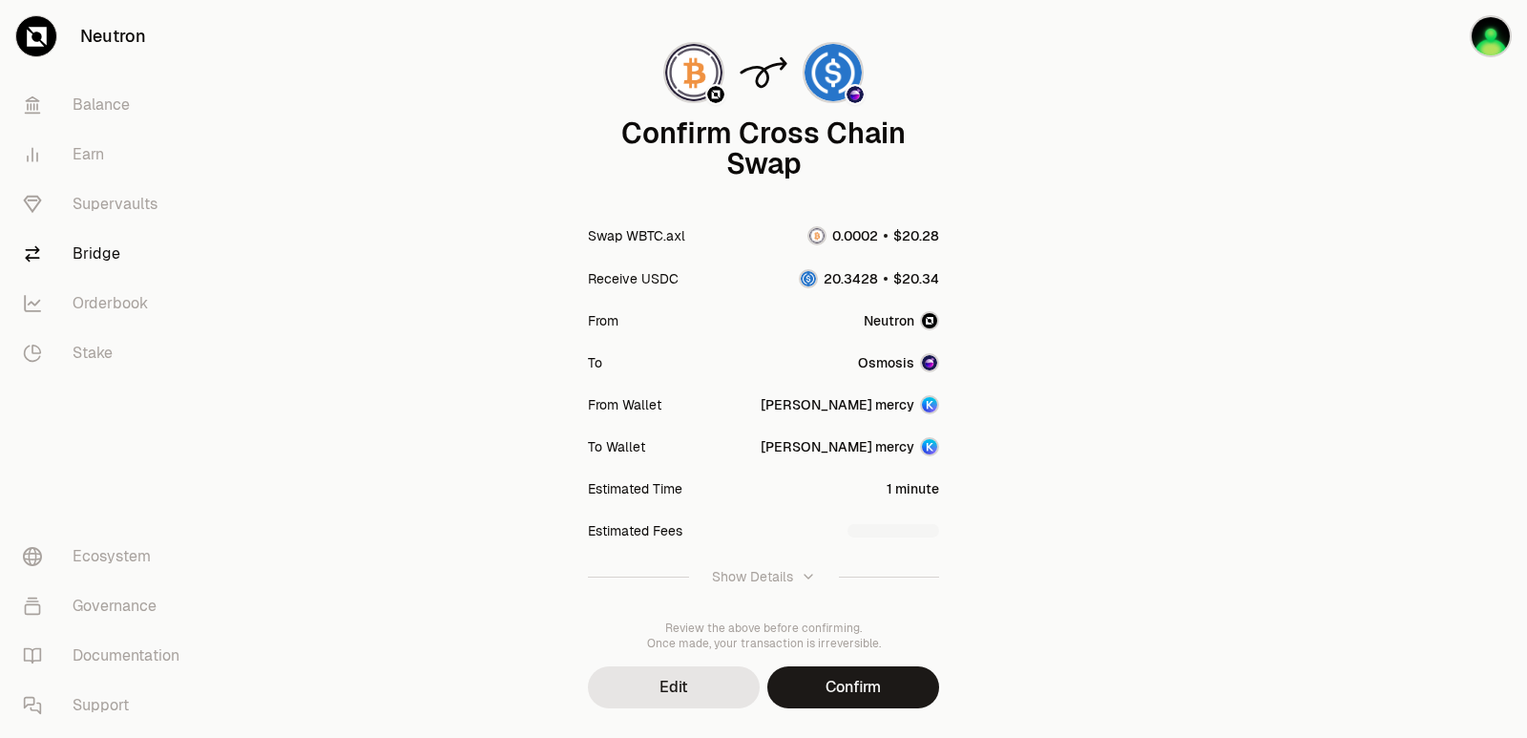
scroll to position [157, 0]
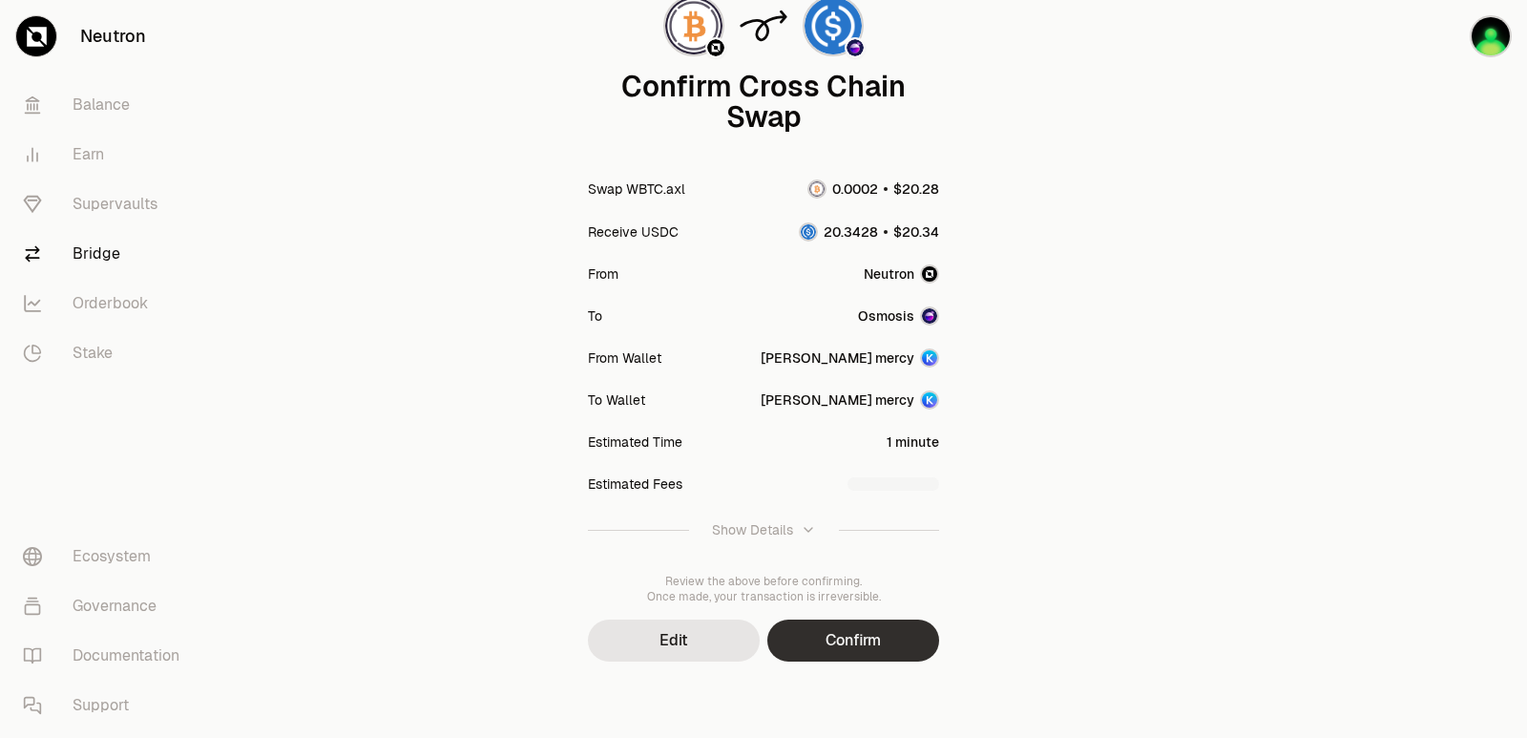
click at [824, 632] on button "Confirm" at bounding box center [853, 640] width 172 height 42
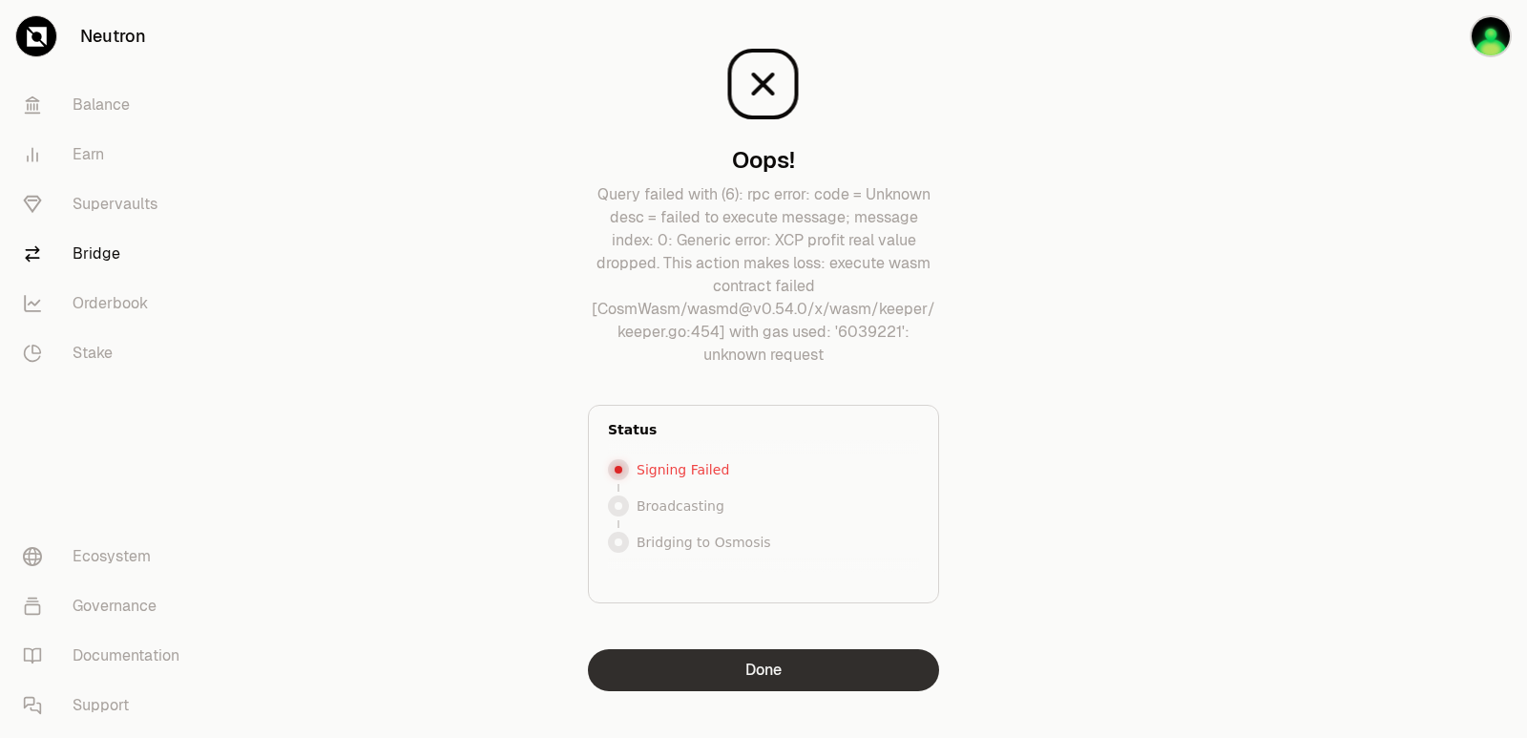
click at [755, 684] on button "Done" at bounding box center [763, 670] width 351 height 42
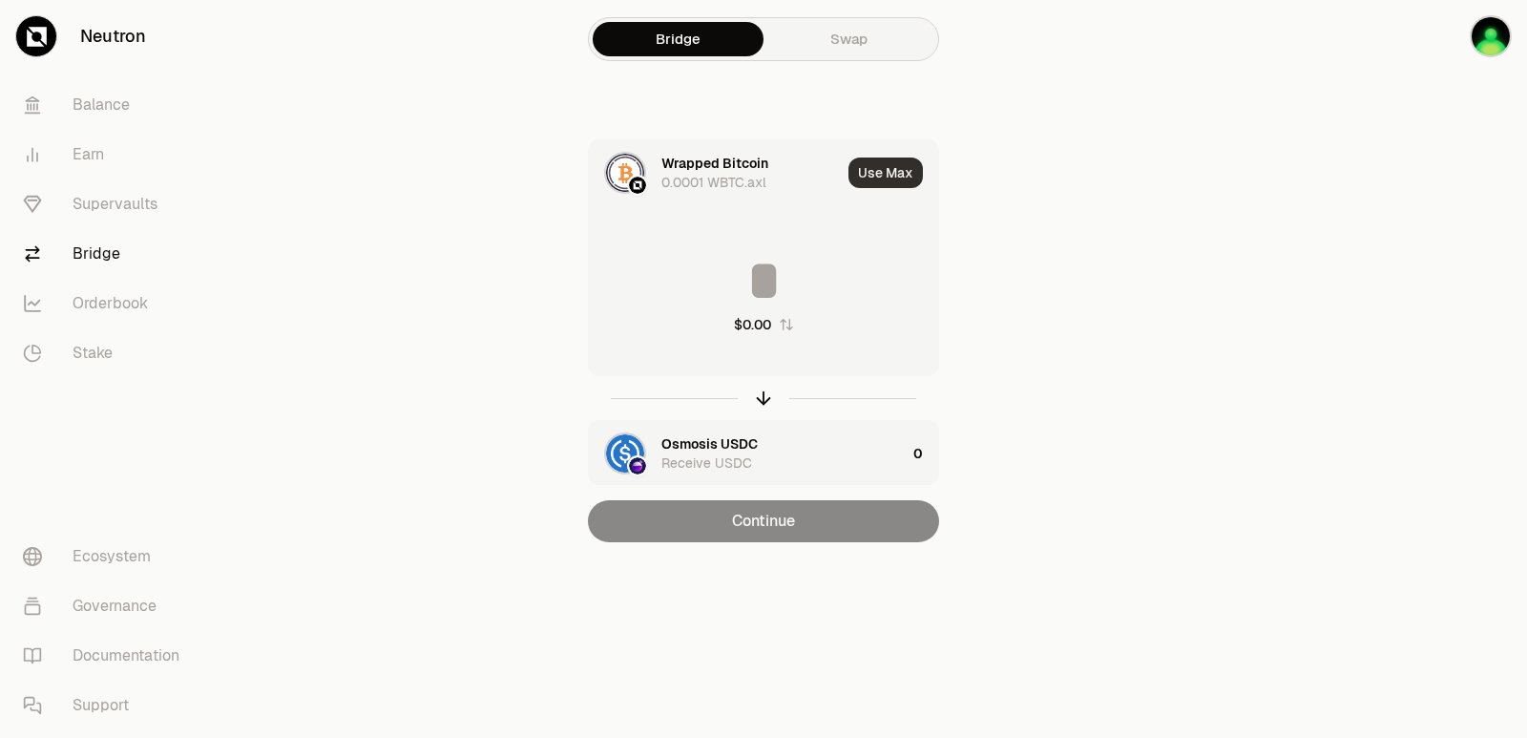
click at [862, 158] on button "Use Max" at bounding box center [885, 172] width 74 height 31
type input "**********"
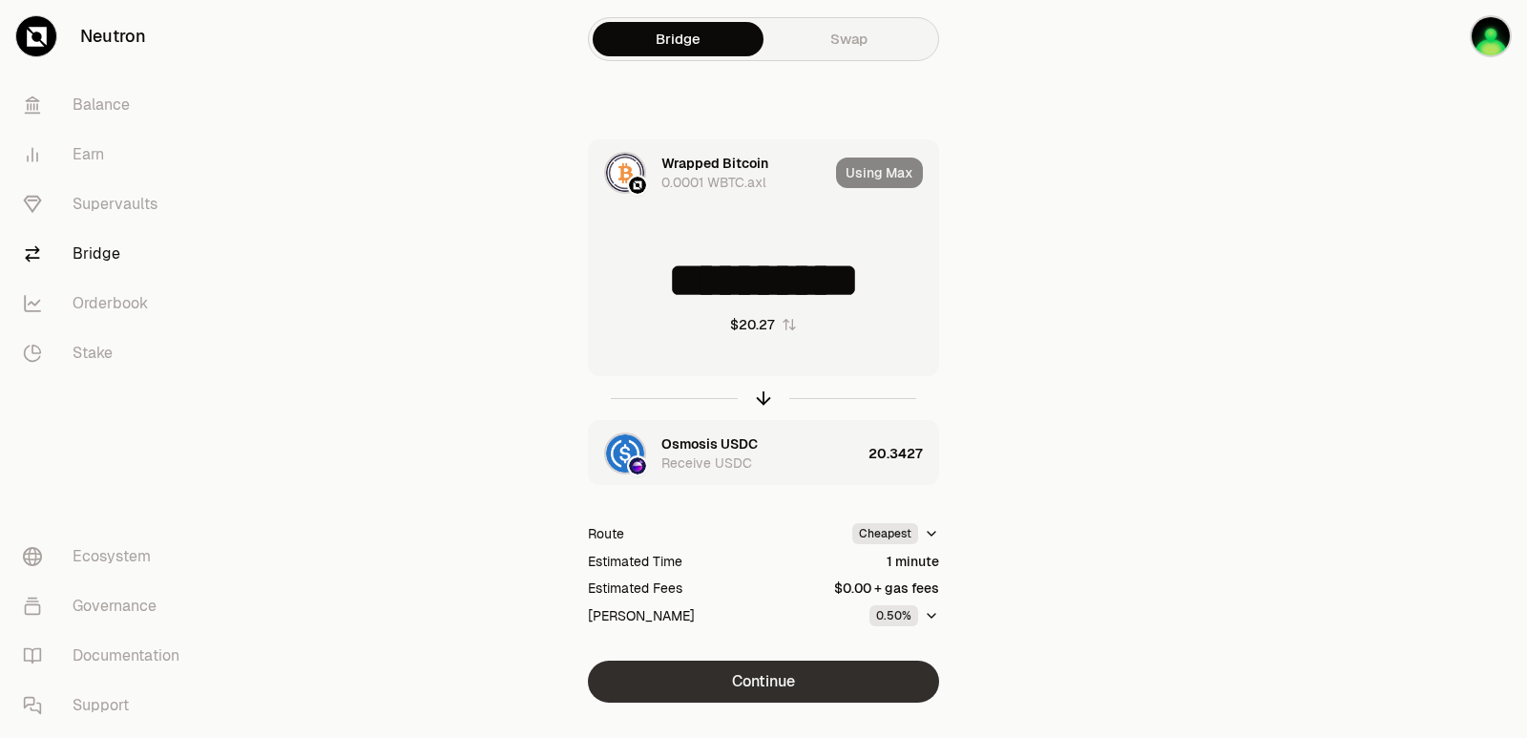
click at [763, 690] on button "Continue" at bounding box center [763, 681] width 351 height 42
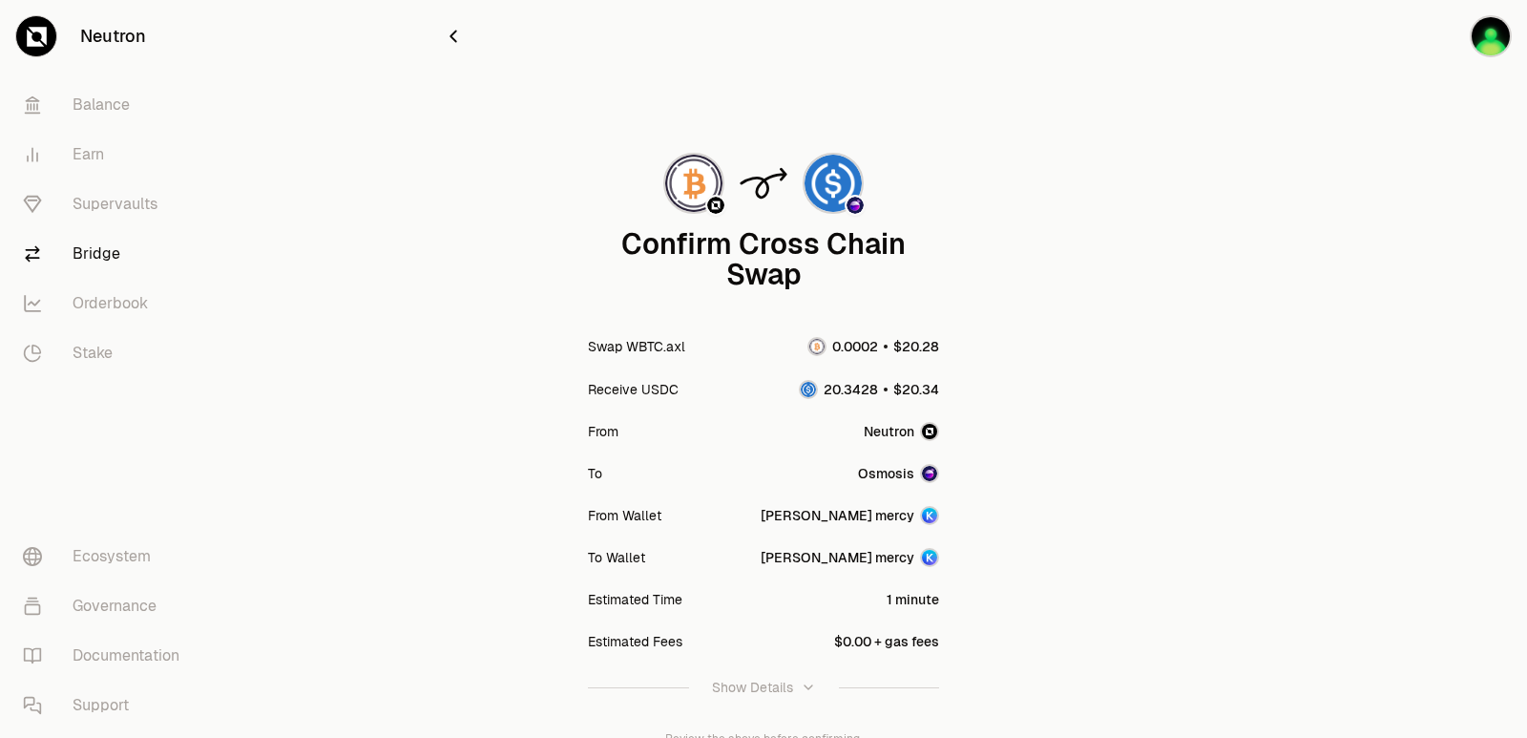
scroll to position [157, 0]
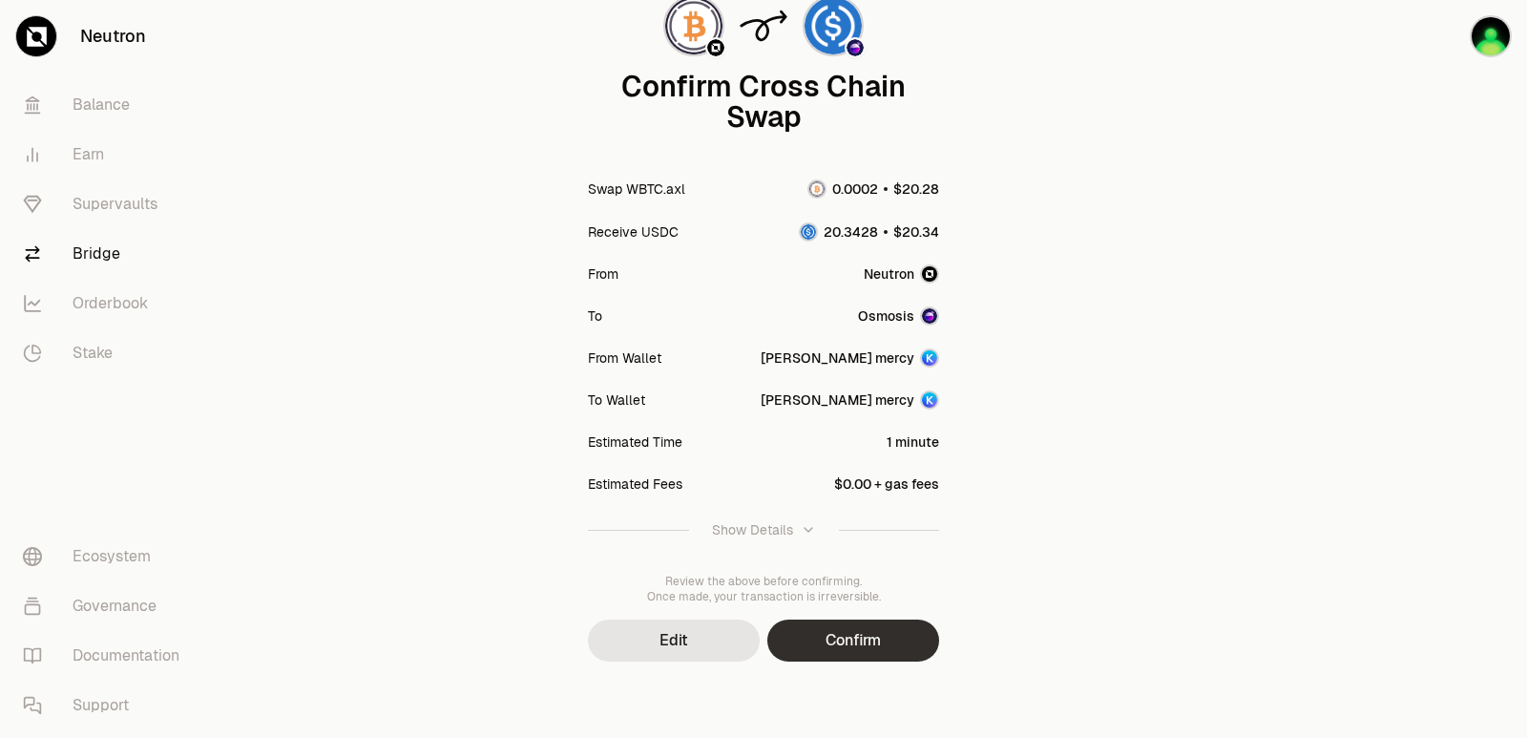
click at [822, 651] on button "Confirm" at bounding box center [853, 640] width 172 height 42
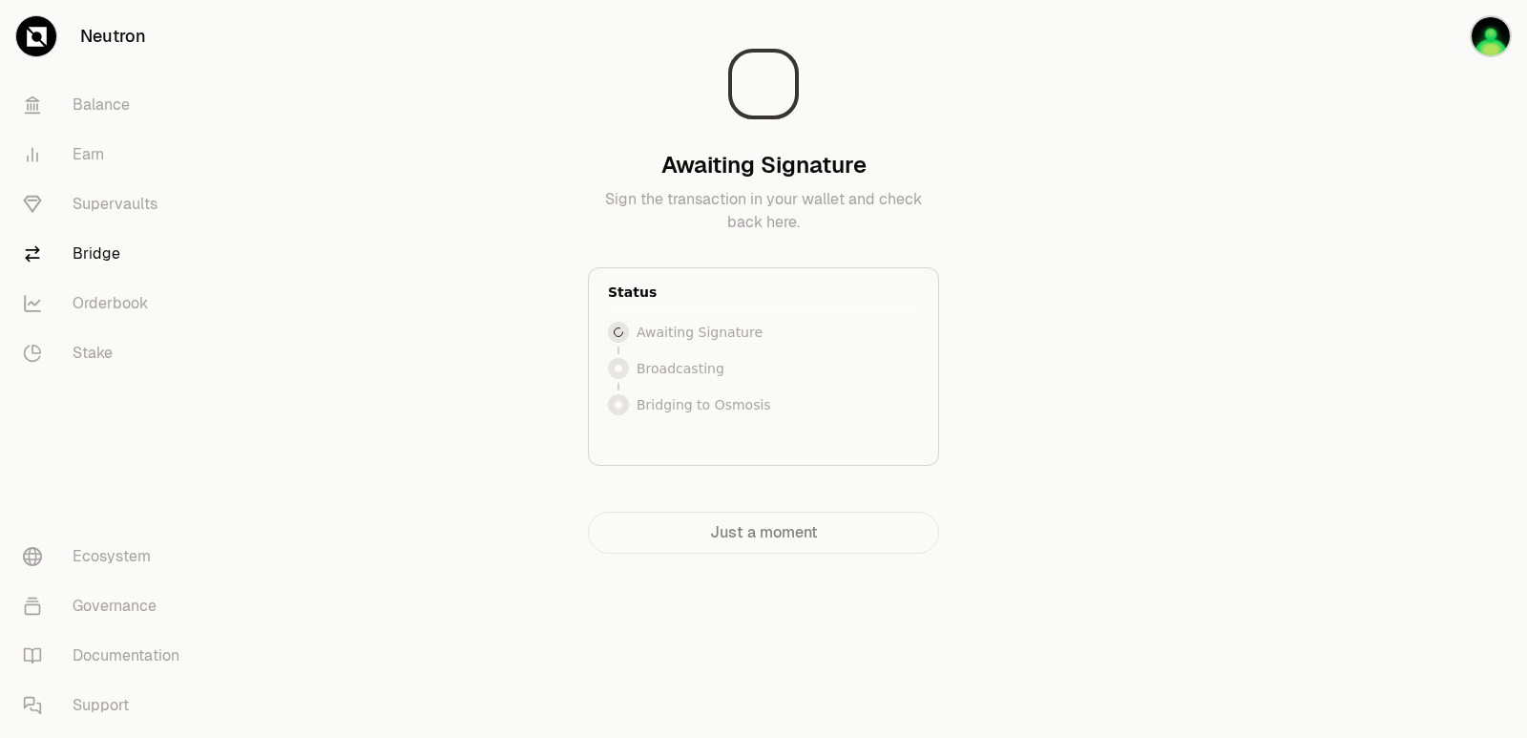
scroll to position [0, 0]
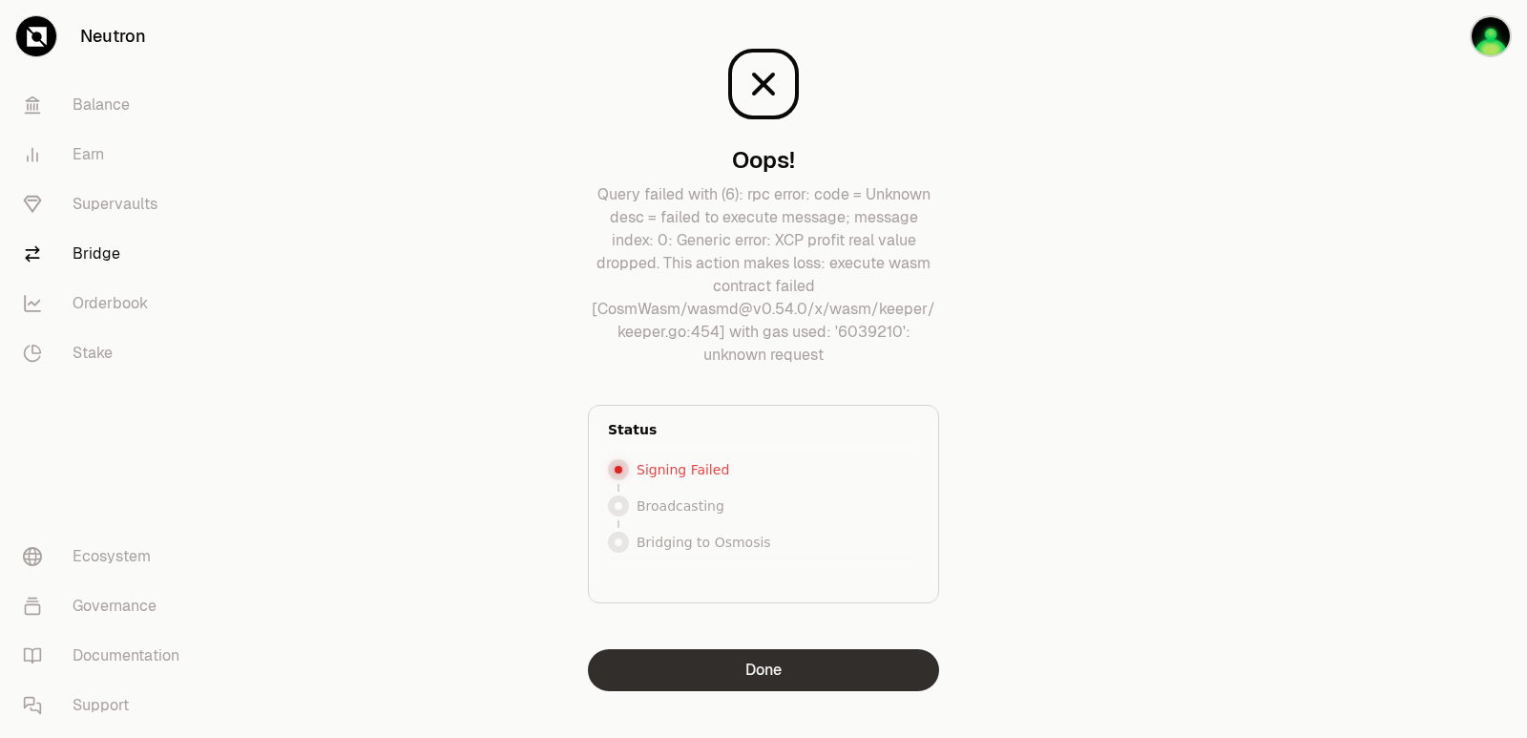
click at [780, 669] on button "Done" at bounding box center [763, 670] width 351 height 42
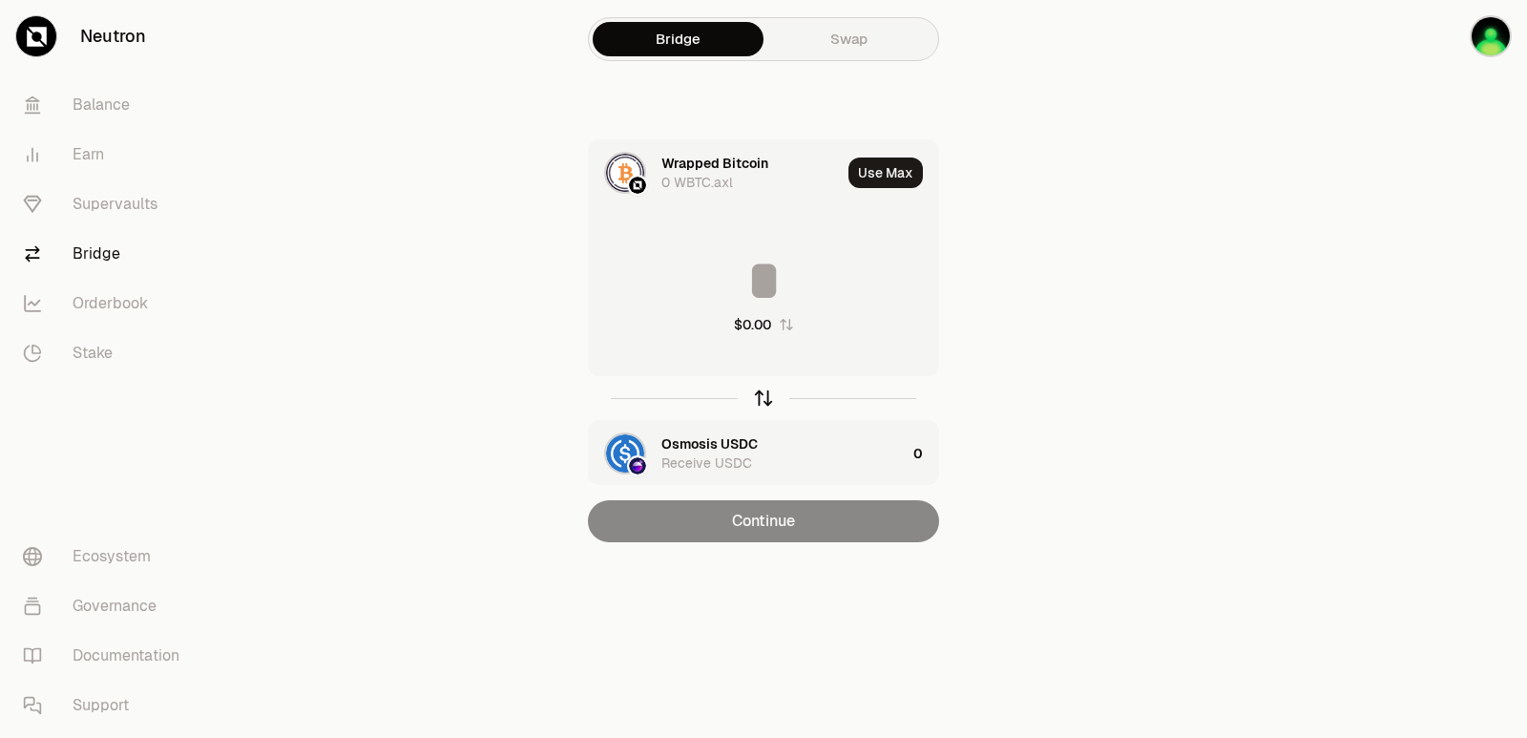
click at [757, 394] on icon "button" at bounding box center [763, 397] width 21 height 21
click at [709, 447] on div "Wrapped Bitcoin" at bounding box center [714, 443] width 107 height 19
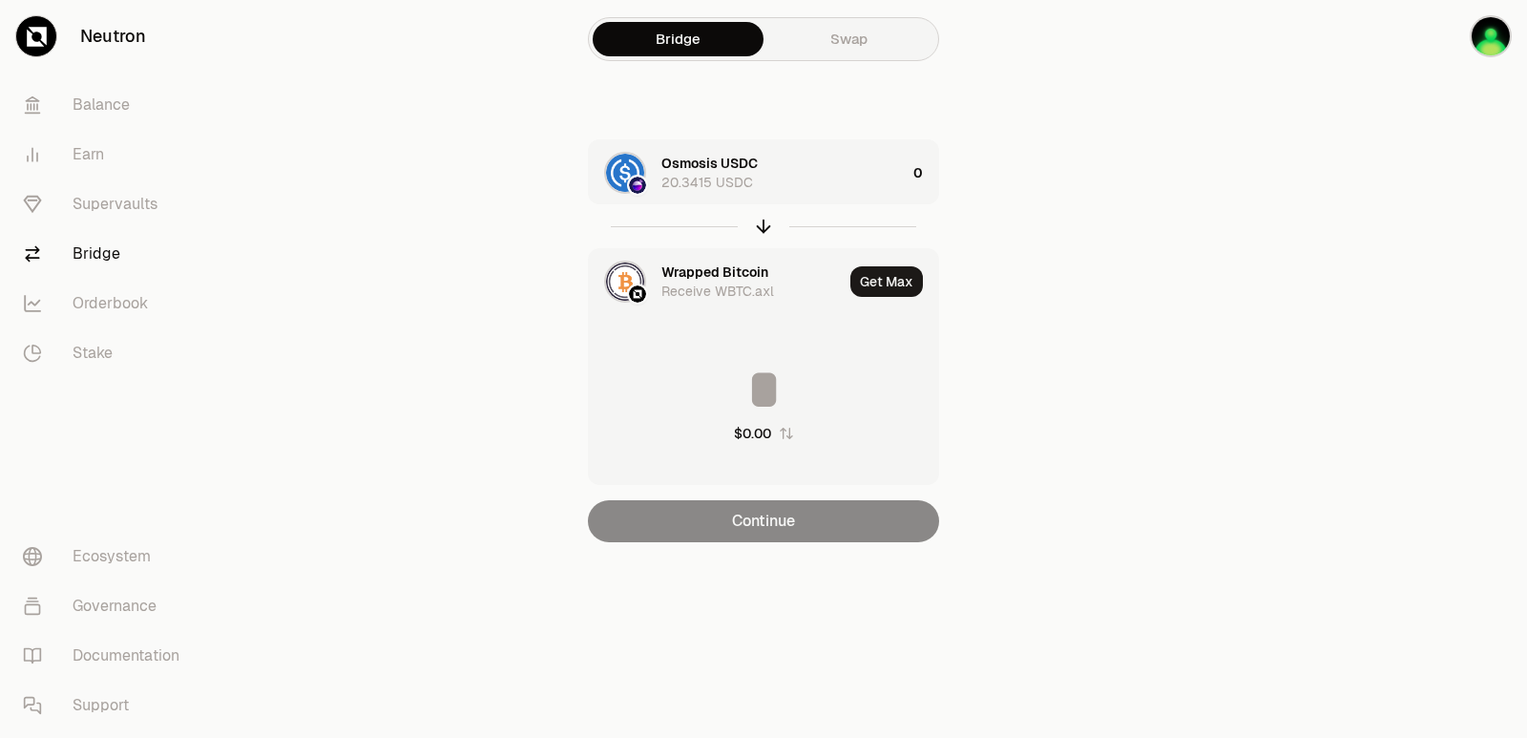
click at [691, 260] on div "Wrapped Bitcoin Receive WBTC.axl" at bounding box center [716, 281] width 254 height 65
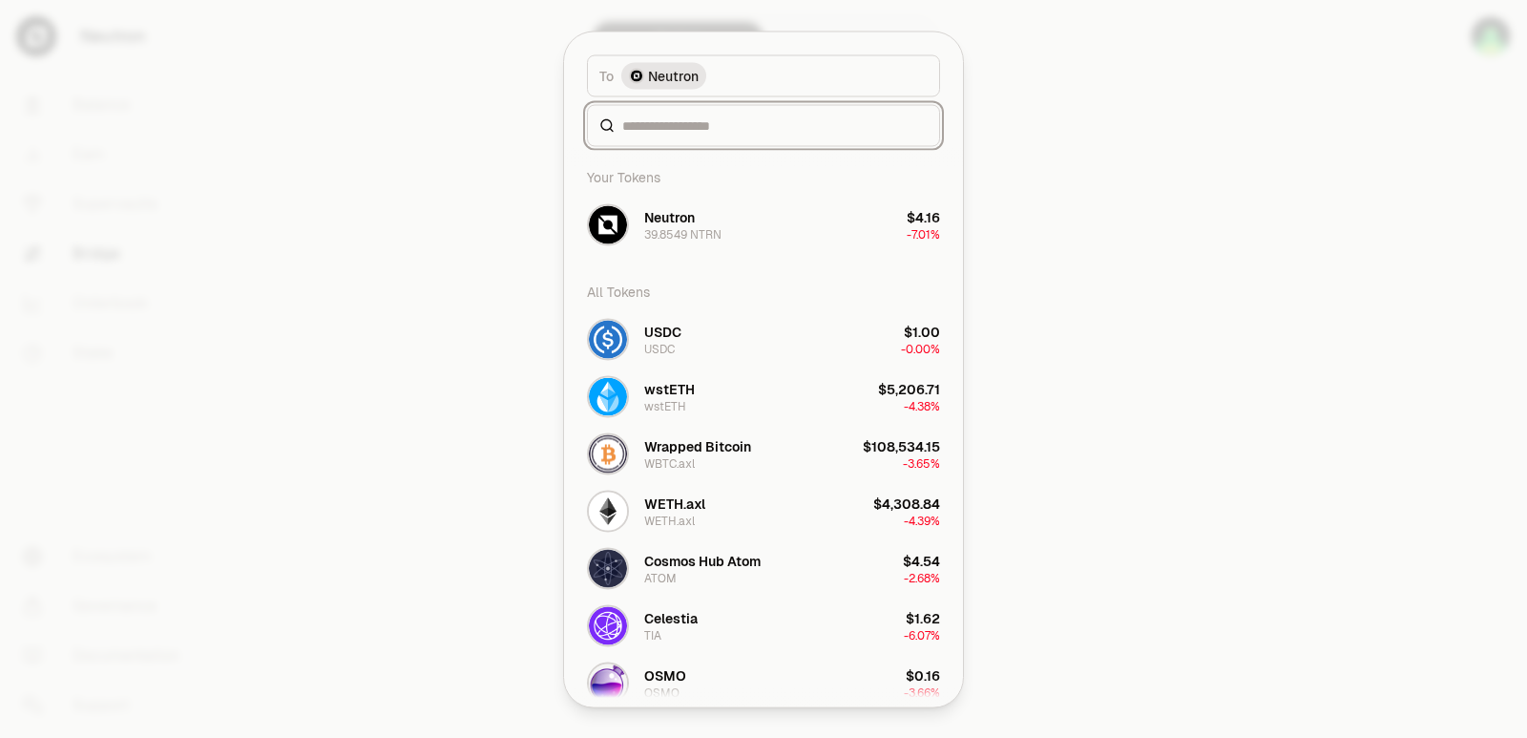
click at [701, 303] on div "To token Select To token. To Neutron Your Tokens Neutron 39.8549 NTRN $4.16 -7.…" at bounding box center [763, 368] width 399 height 675
click at [634, 131] on input at bounding box center [774, 124] width 305 height 19
click at [733, 574] on div "Cosmos Hub Atom ATOM" at bounding box center [702, 568] width 116 height 34
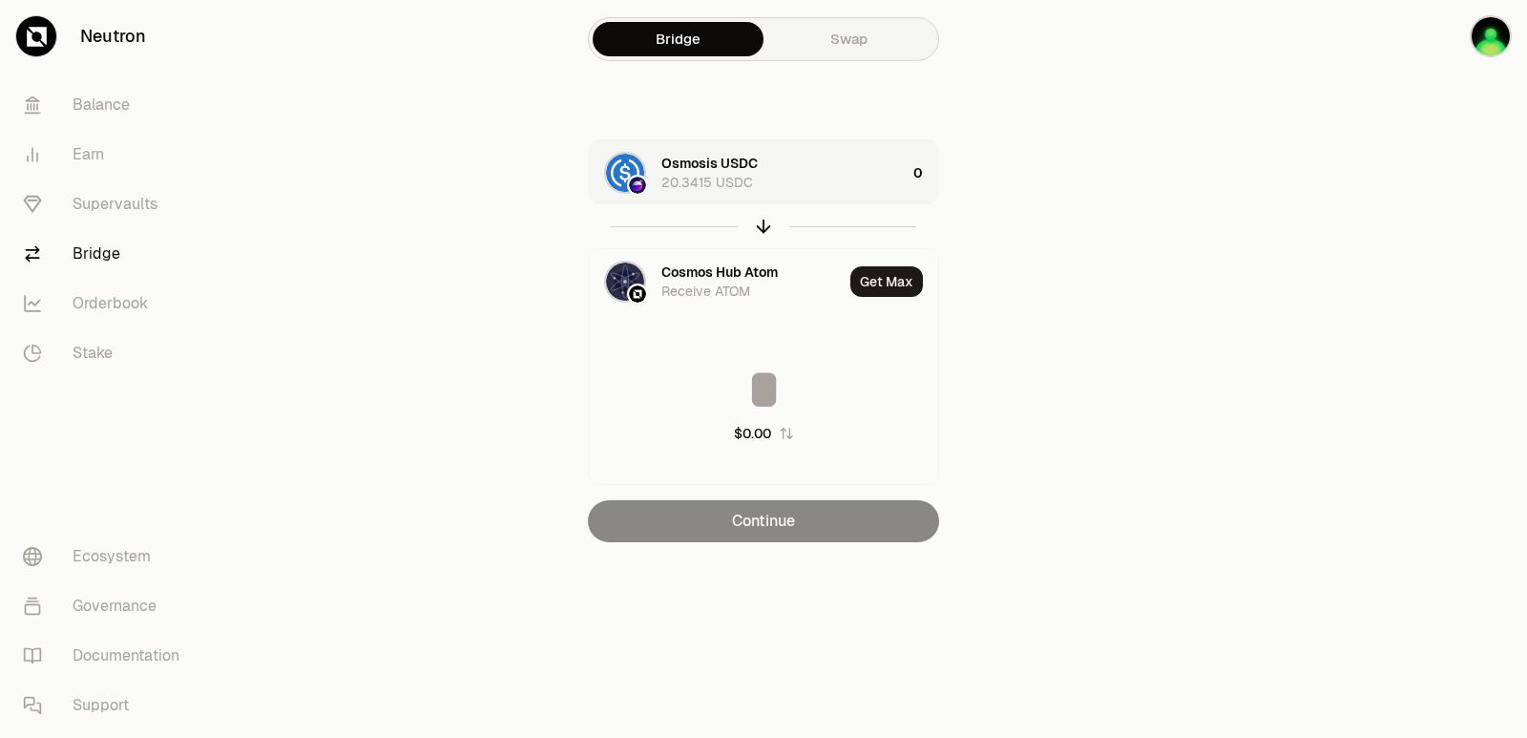
click at [848, 166] on div "Osmosis USDC 20.3415 USDC" at bounding box center [783, 173] width 244 height 38
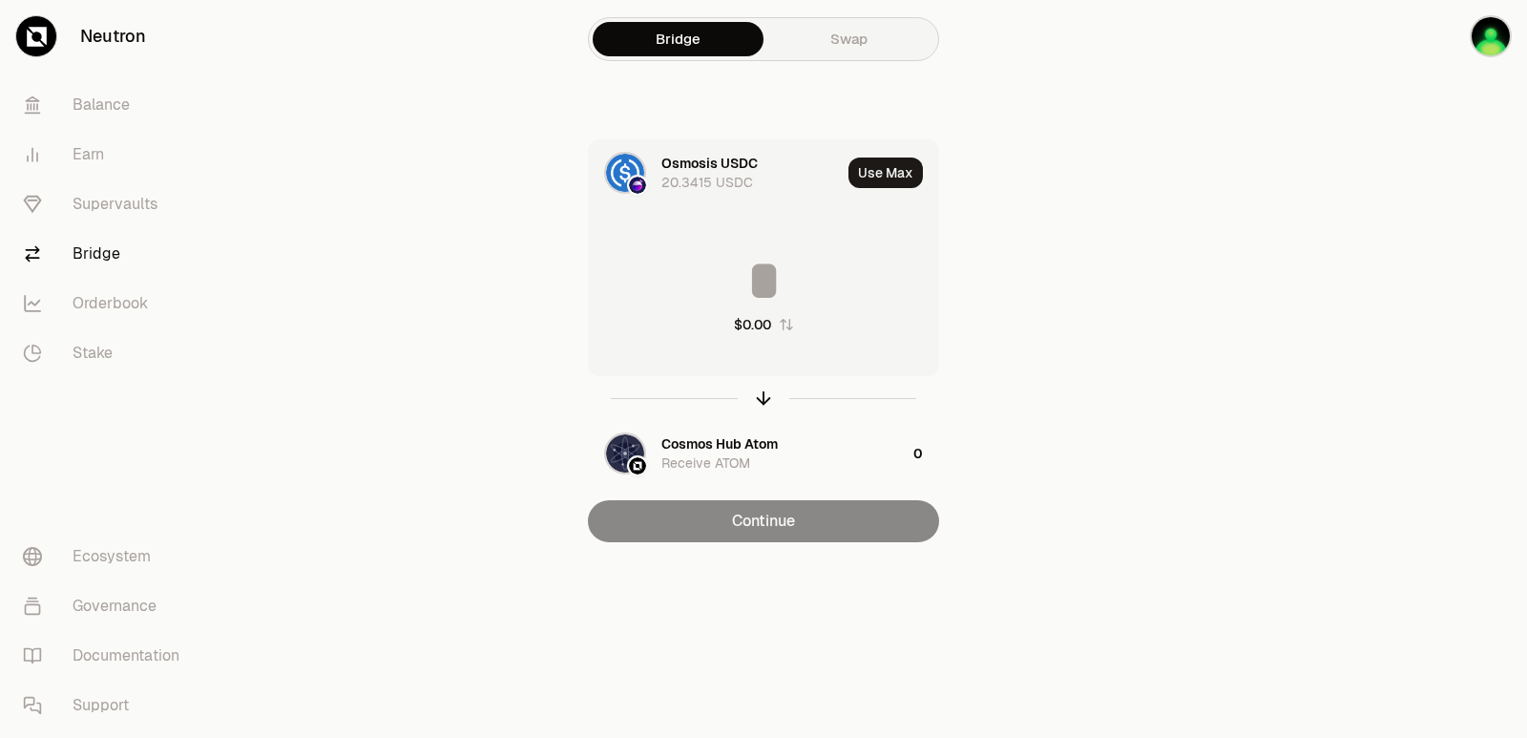
click at [786, 295] on input at bounding box center [763, 280] width 349 height 57
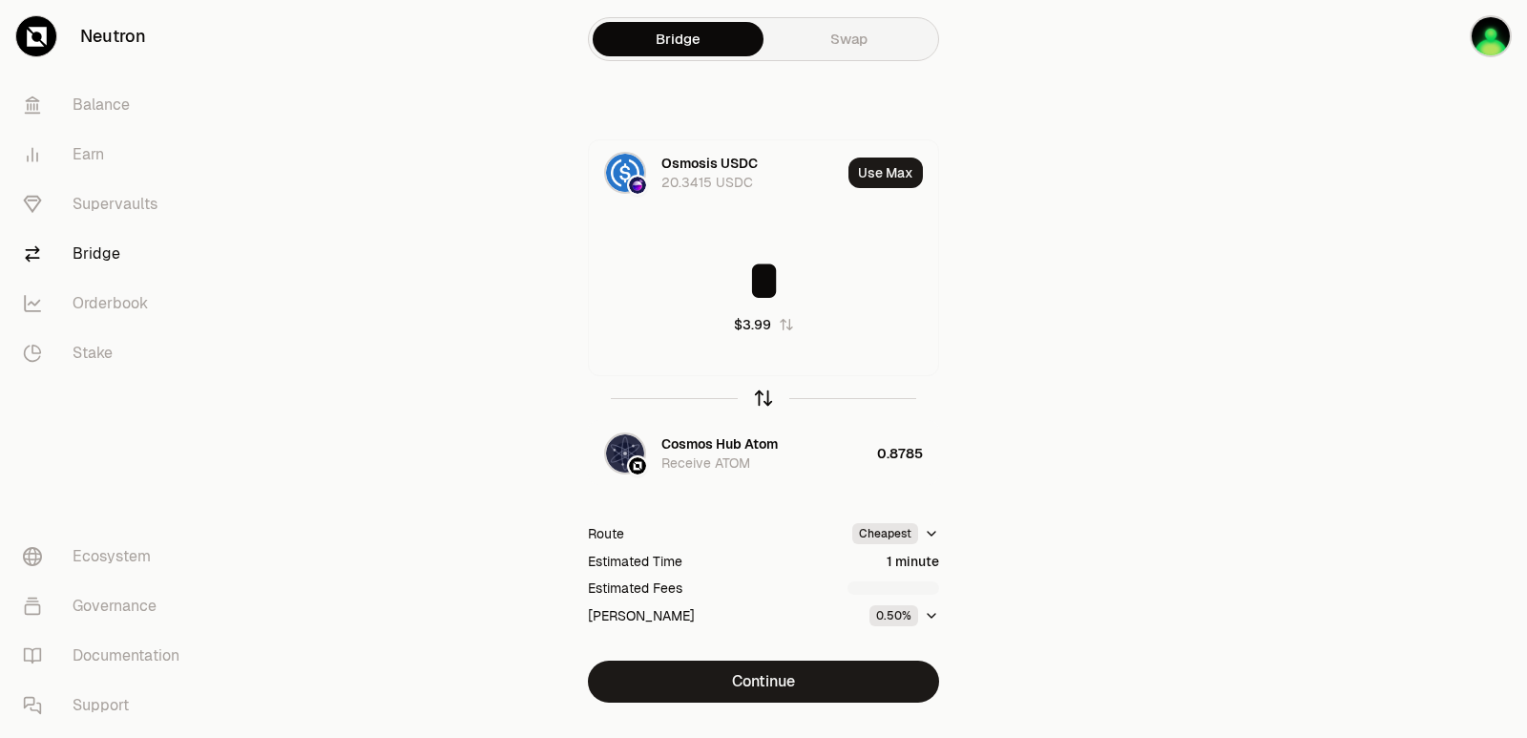
type input "*"
click at [757, 400] on icon "button" at bounding box center [763, 397] width 21 height 21
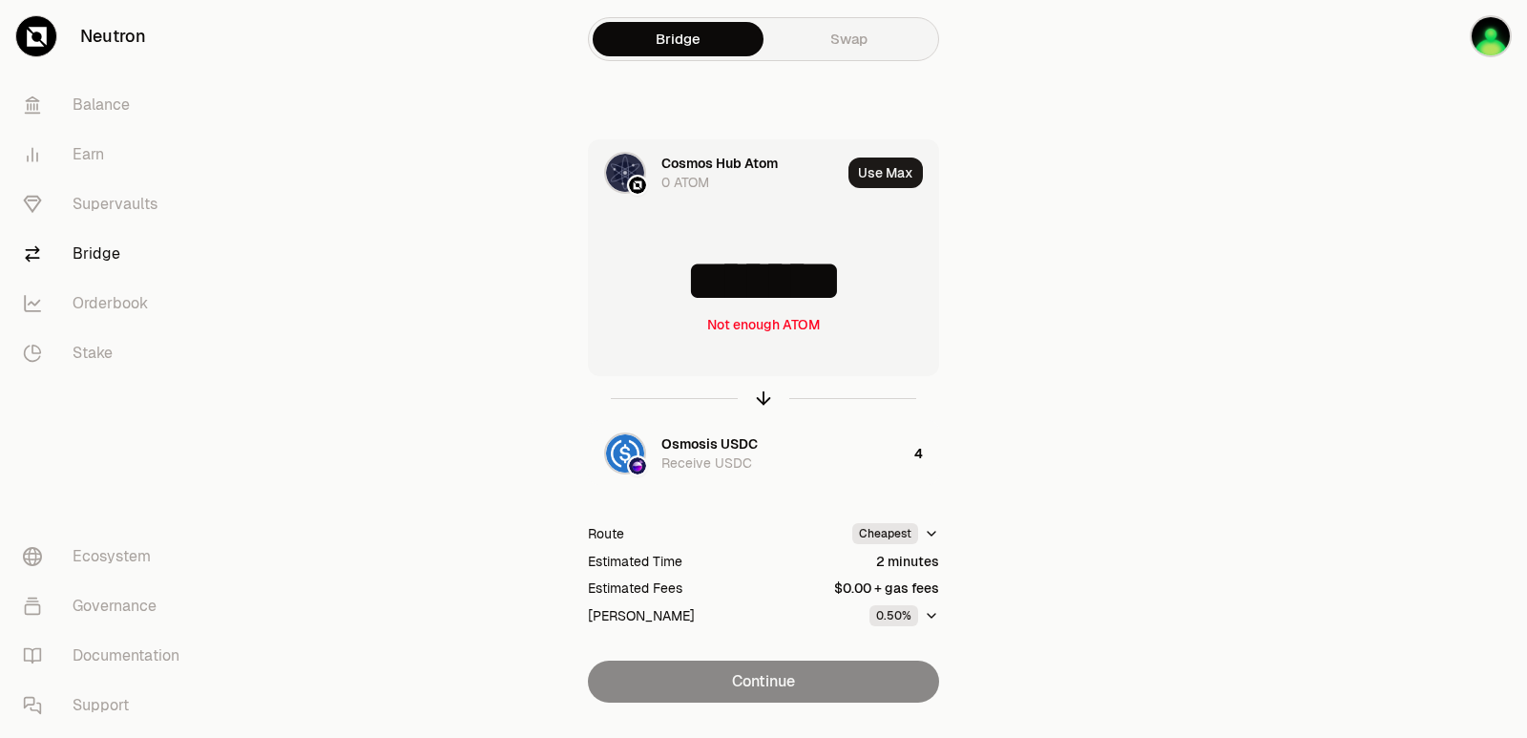
drag, startPoint x: 868, startPoint y: 286, endPoint x: 779, endPoint y: 295, distance: 90.1
click at [779, 295] on input "*******" at bounding box center [763, 280] width 349 height 57
type input "******"
click at [762, 398] on icon "button" at bounding box center [763, 397] width 21 height 21
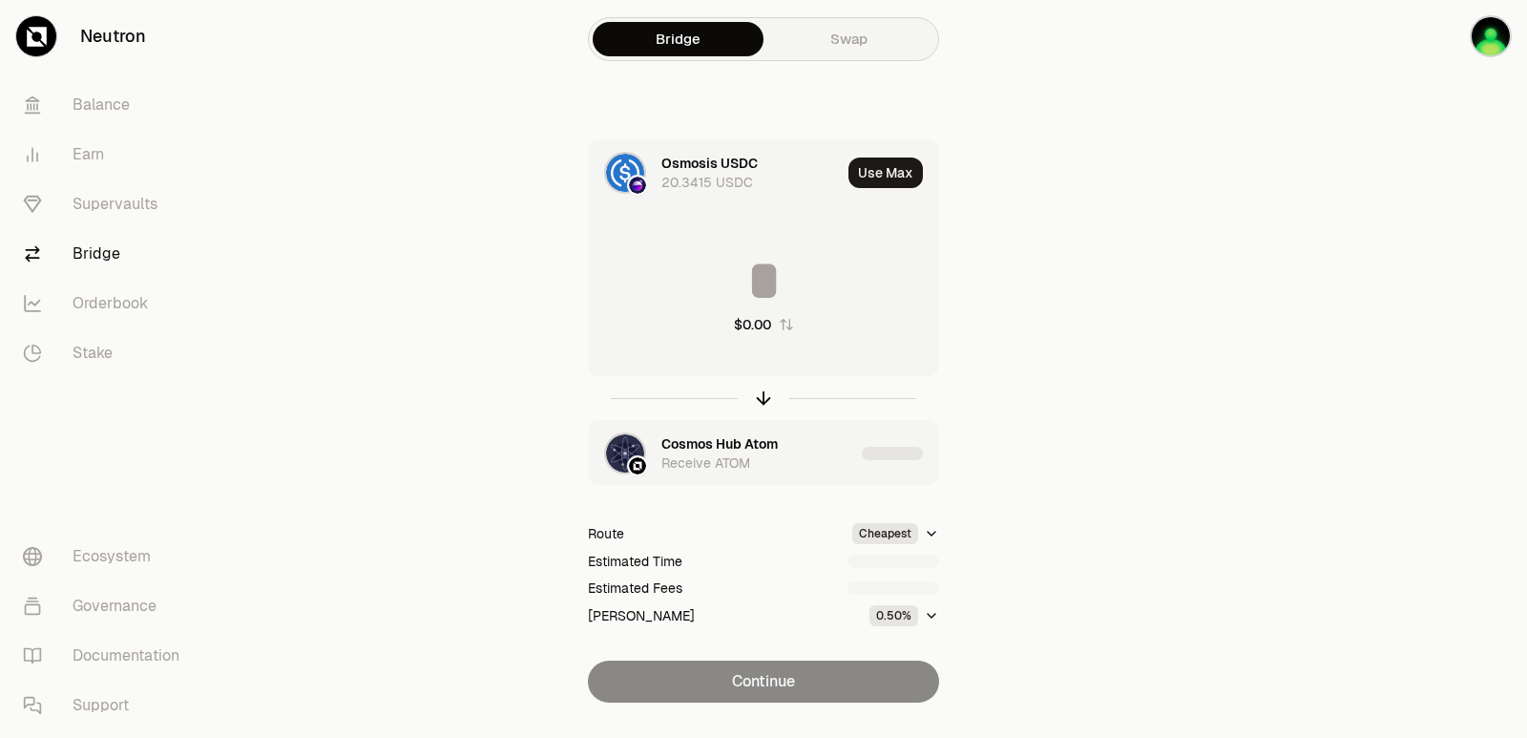
click at [711, 437] on div "Cosmos Hub Atom" at bounding box center [719, 443] width 116 height 19
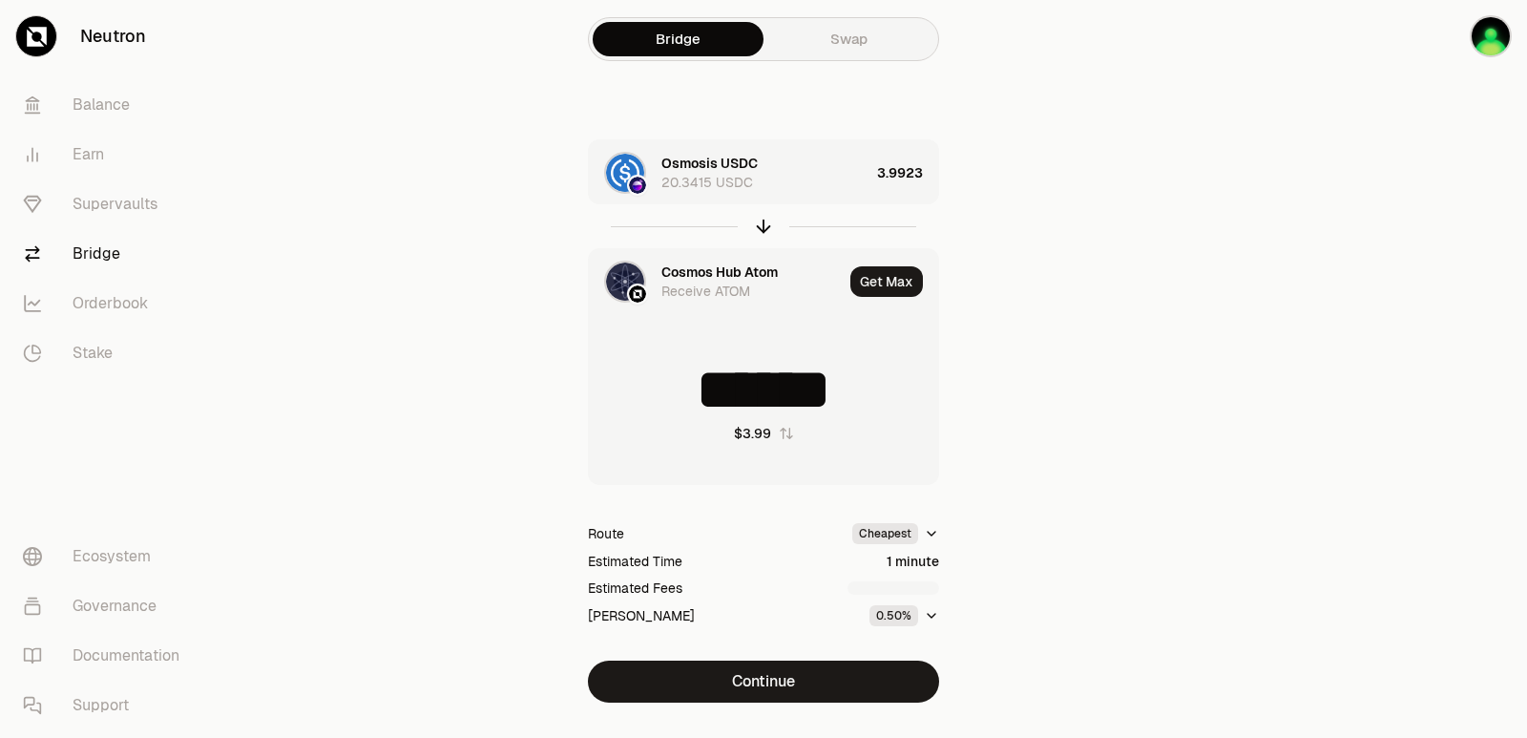
click at [699, 280] on div "Cosmos Hub Atom" at bounding box center [719, 271] width 116 height 19
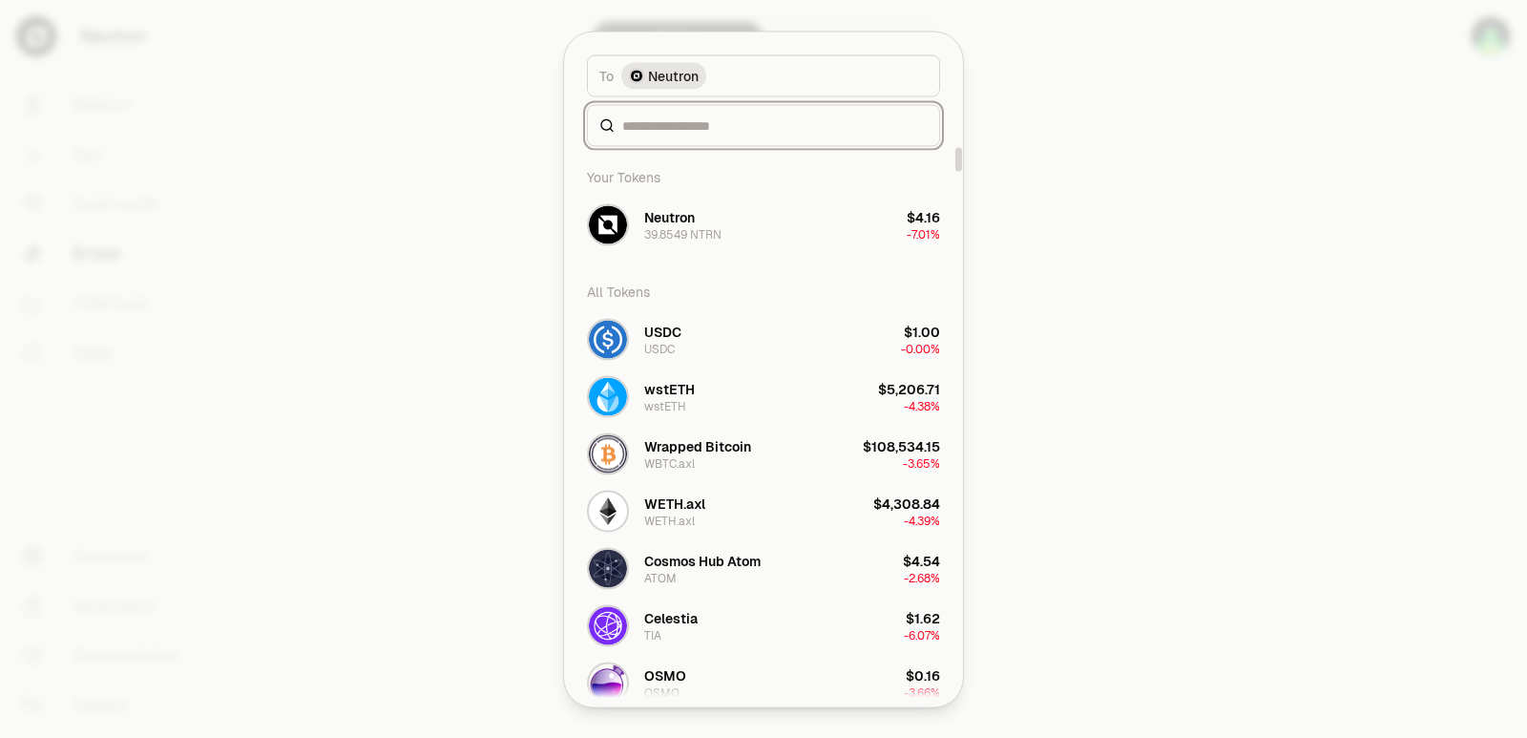
click at [674, 125] on input at bounding box center [774, 124] width 305 height 19
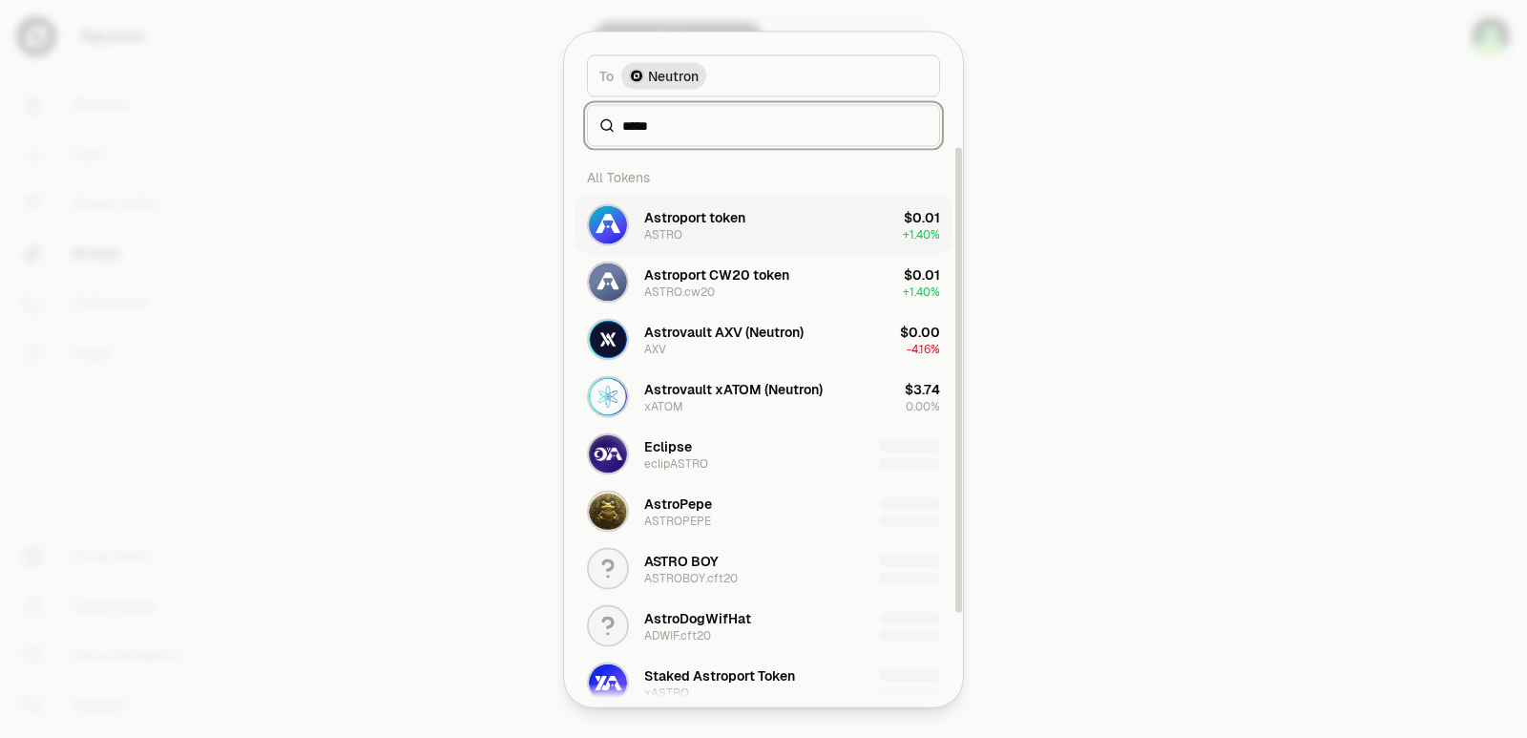
type input "*****"
click at [688, 226] on div "Astroport token ASTRO" at bounding box center [694, 224] width 101 height 34
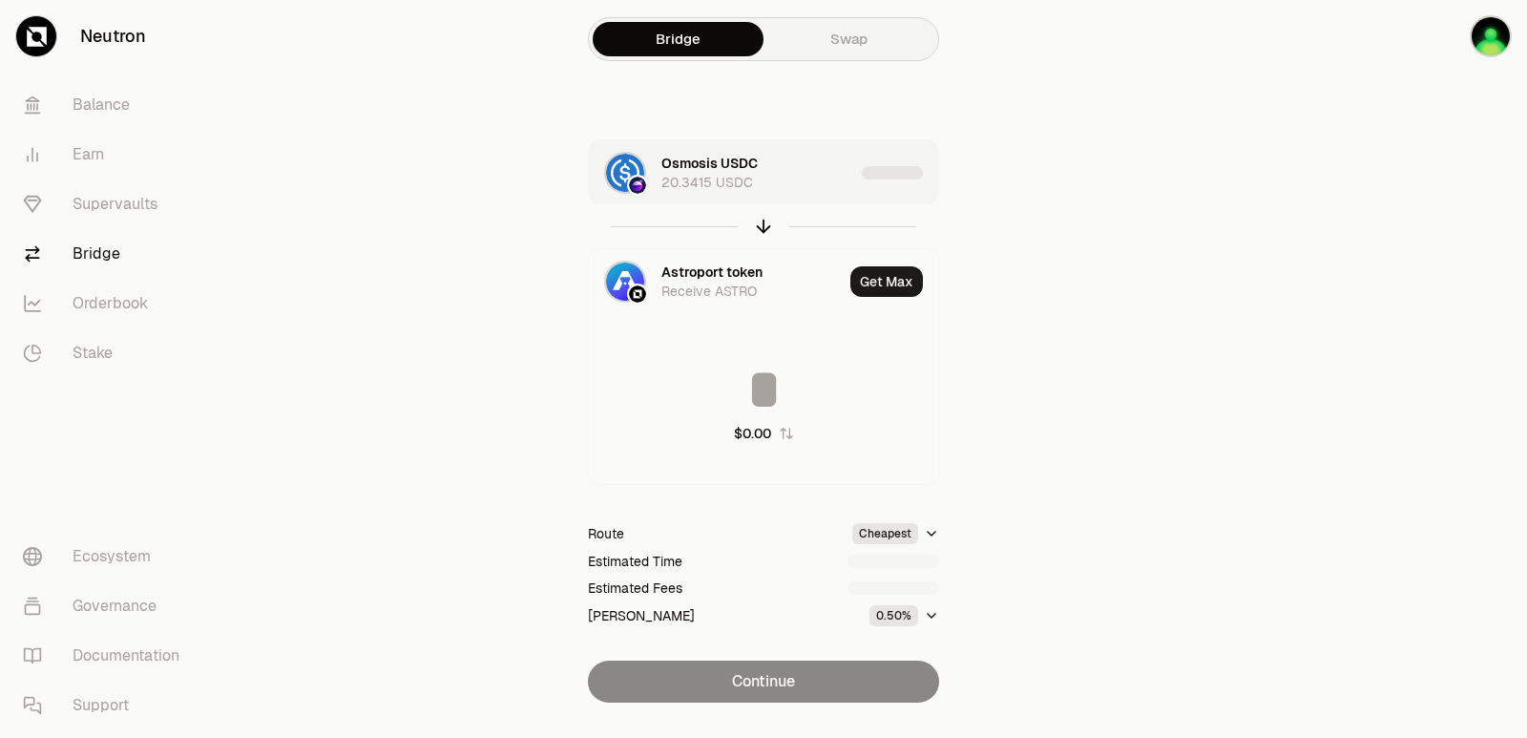
type input "**********"
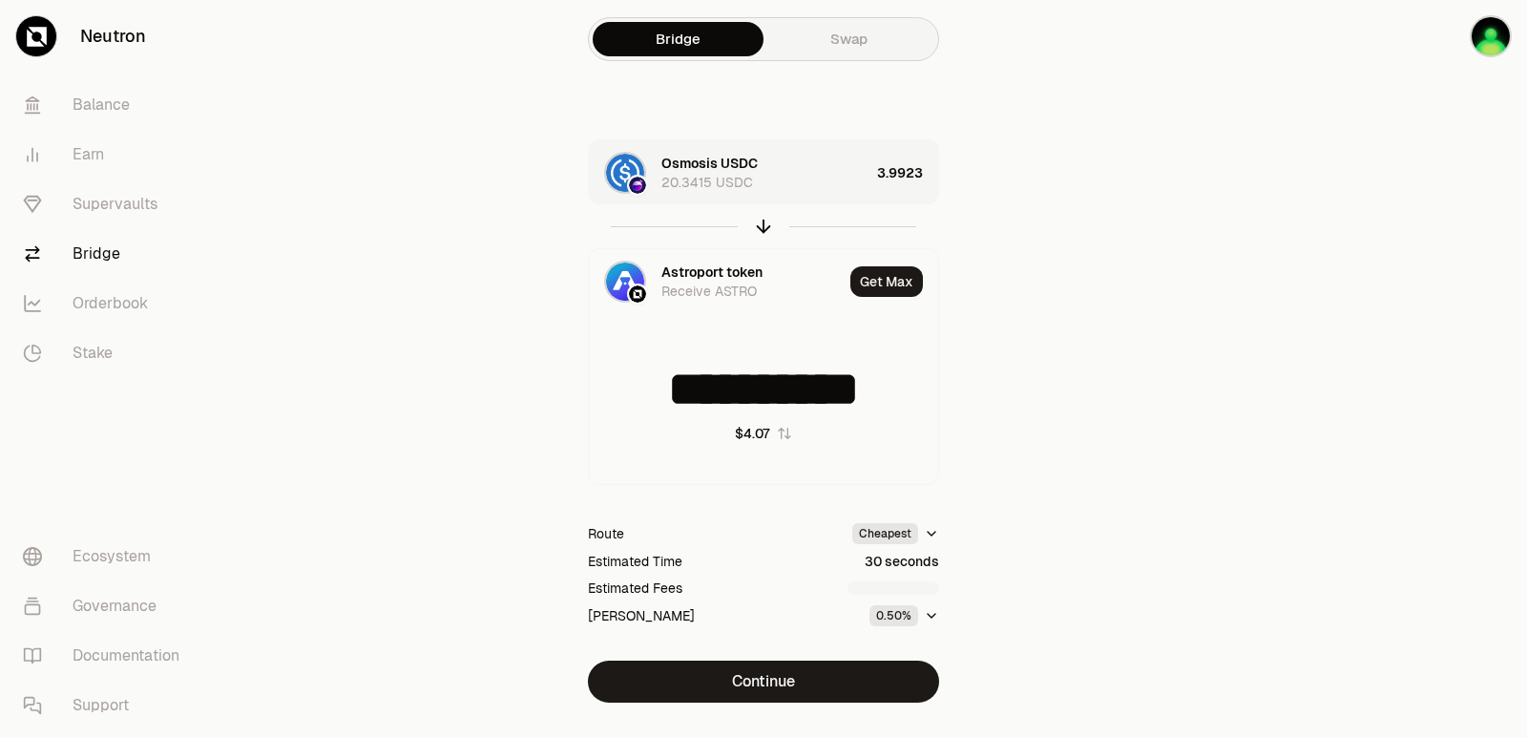
click at [701, 178] on div "20.3415 USDC" at bounding box center [707, 182] width 92 height 19
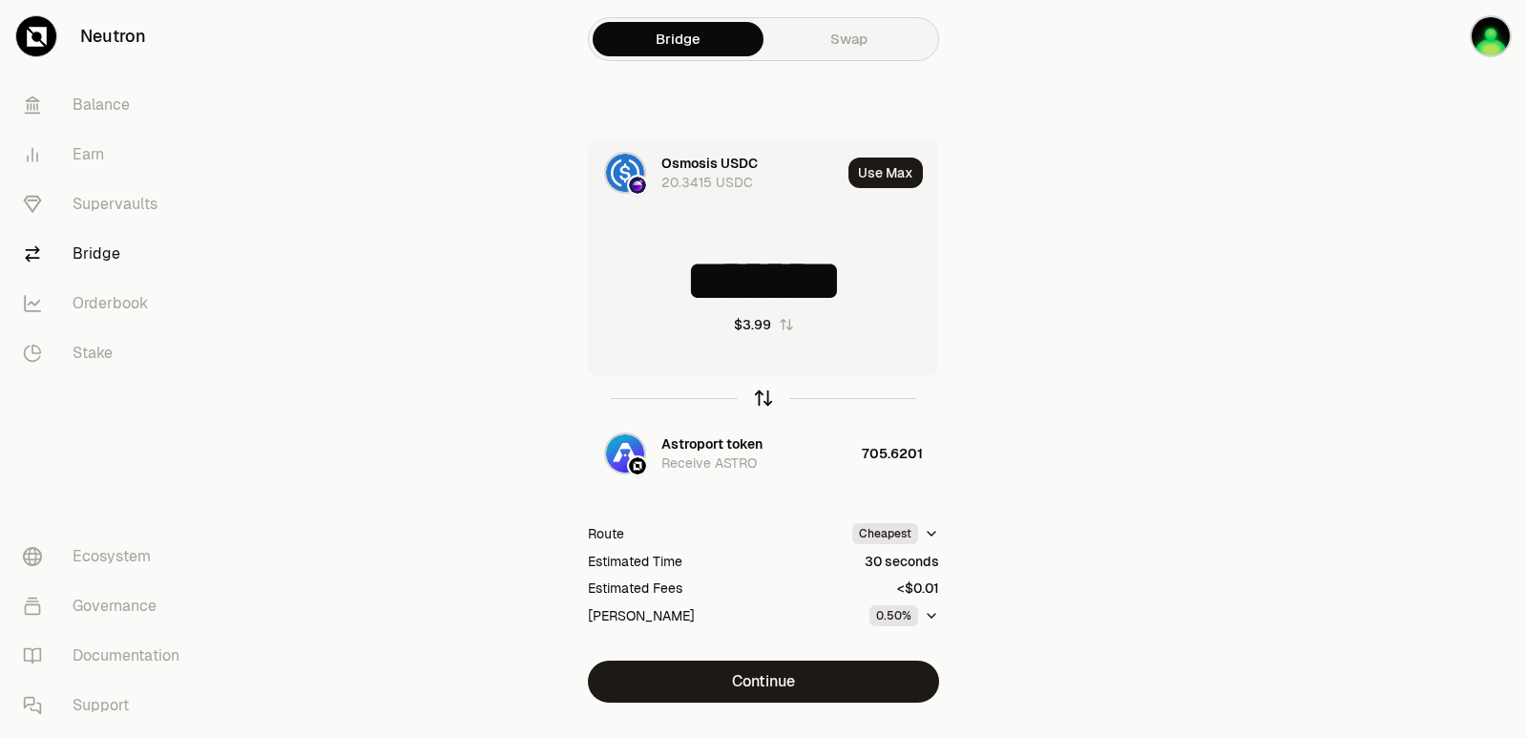
click at [763, 401] on icon "button" at bounding box center [763, 398] width 0 height 12
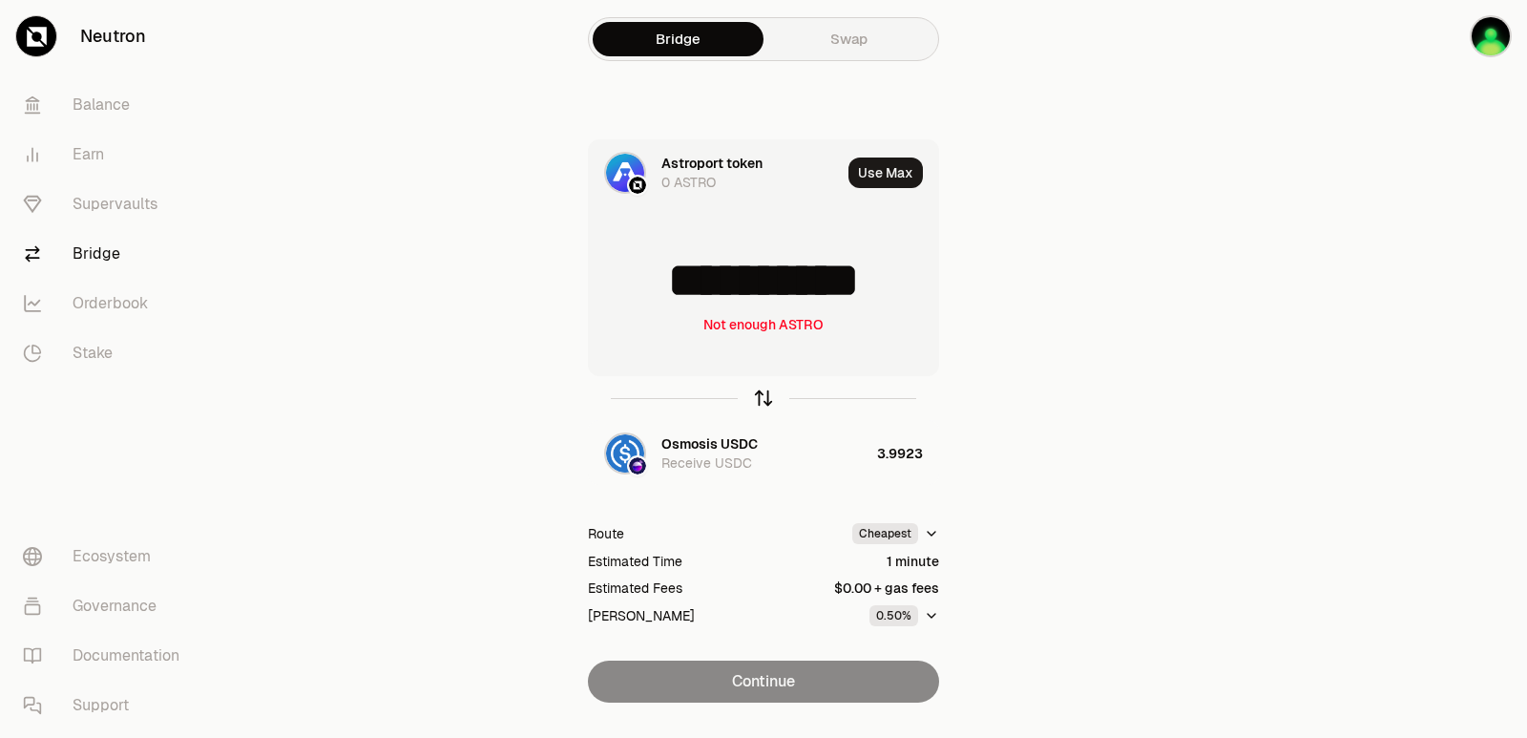
click at [755, 398] on icon "button" at bounding box center [763, 397] width 21 height 21
type input "*******"
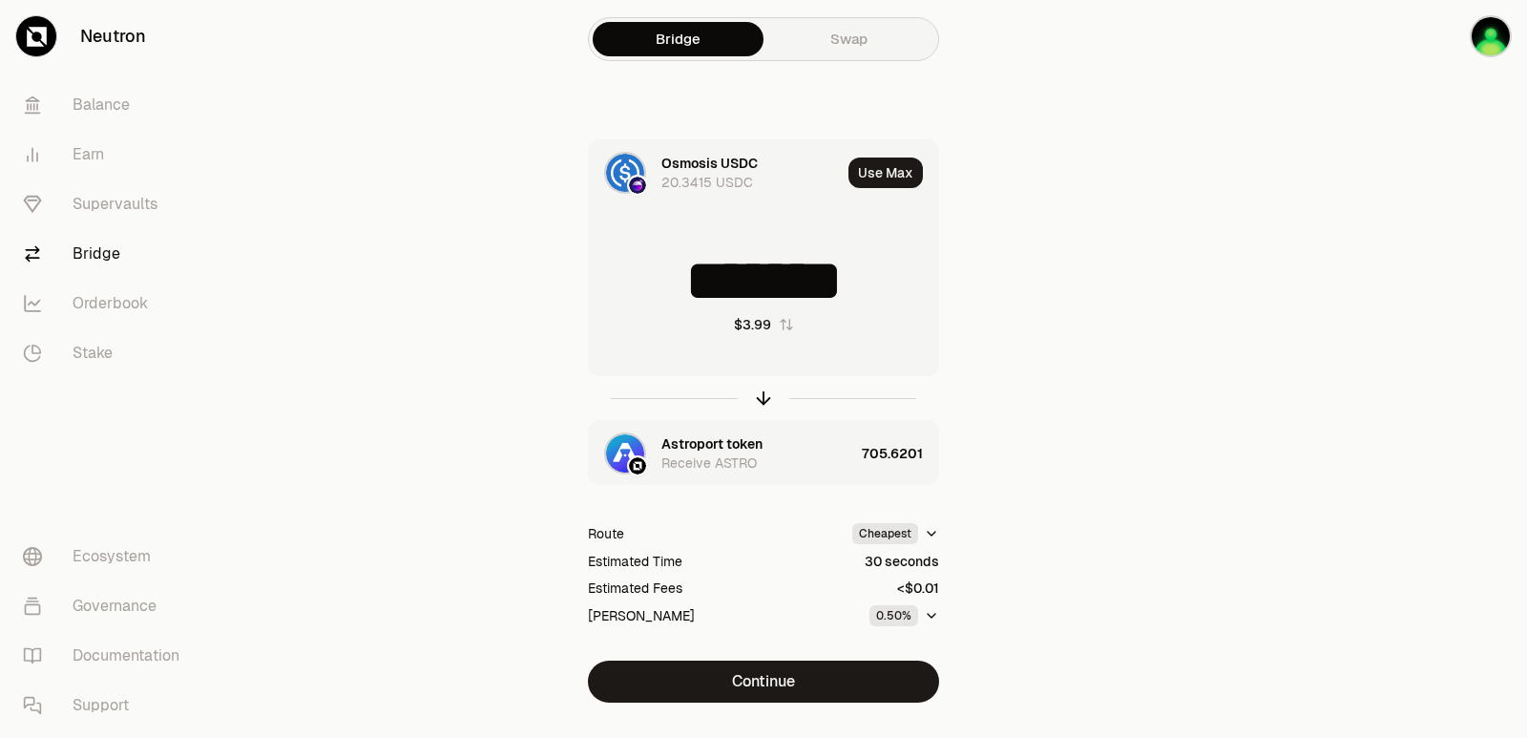
click at [739, 434] on div "Astroport token" at bounding box center [711, 443] width 101 height 19
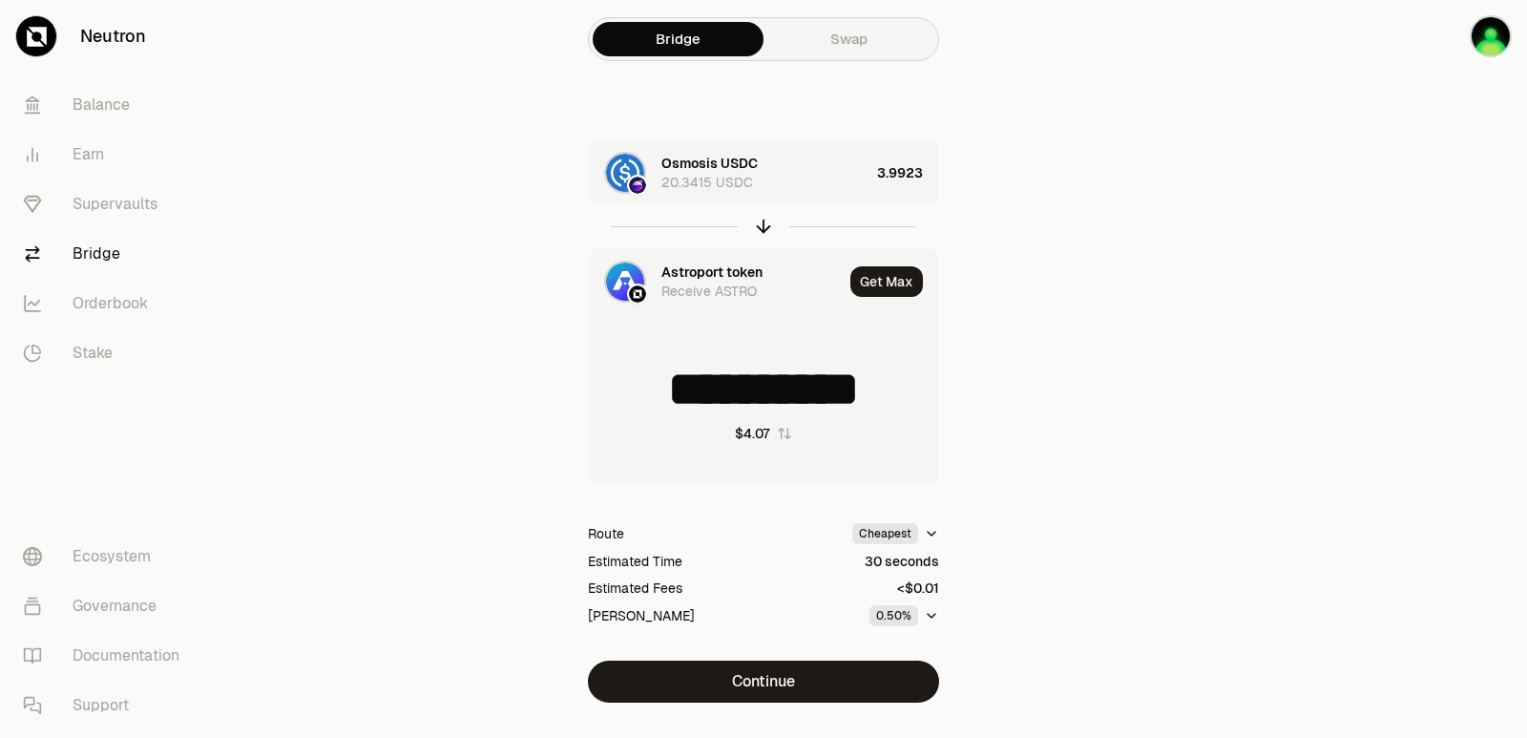
click at [696, 265] on div "Astroport token" at bounding box center [711, 271] width 101 height 19
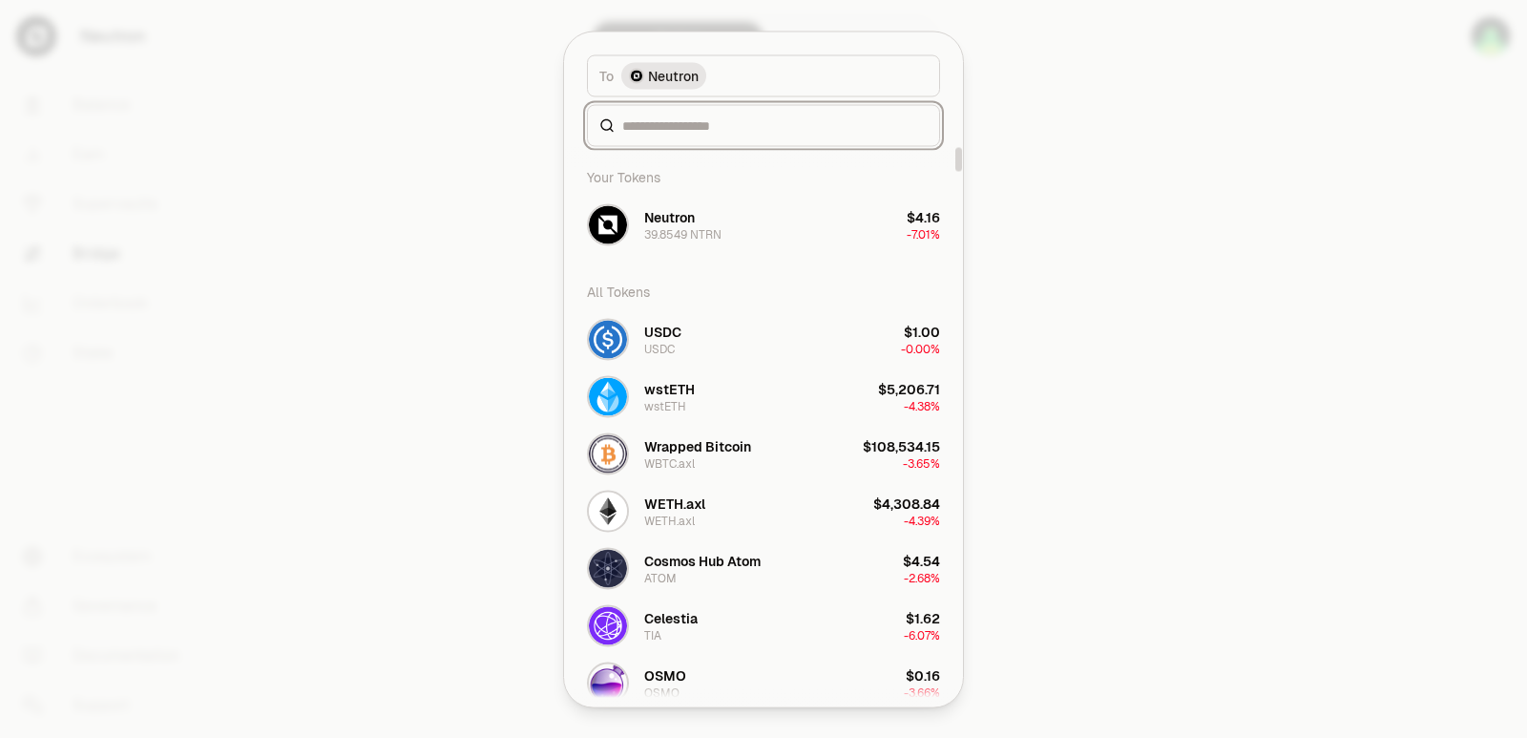
click at [660, 130] on input at bounding box center [774, 124] width 305 height 19
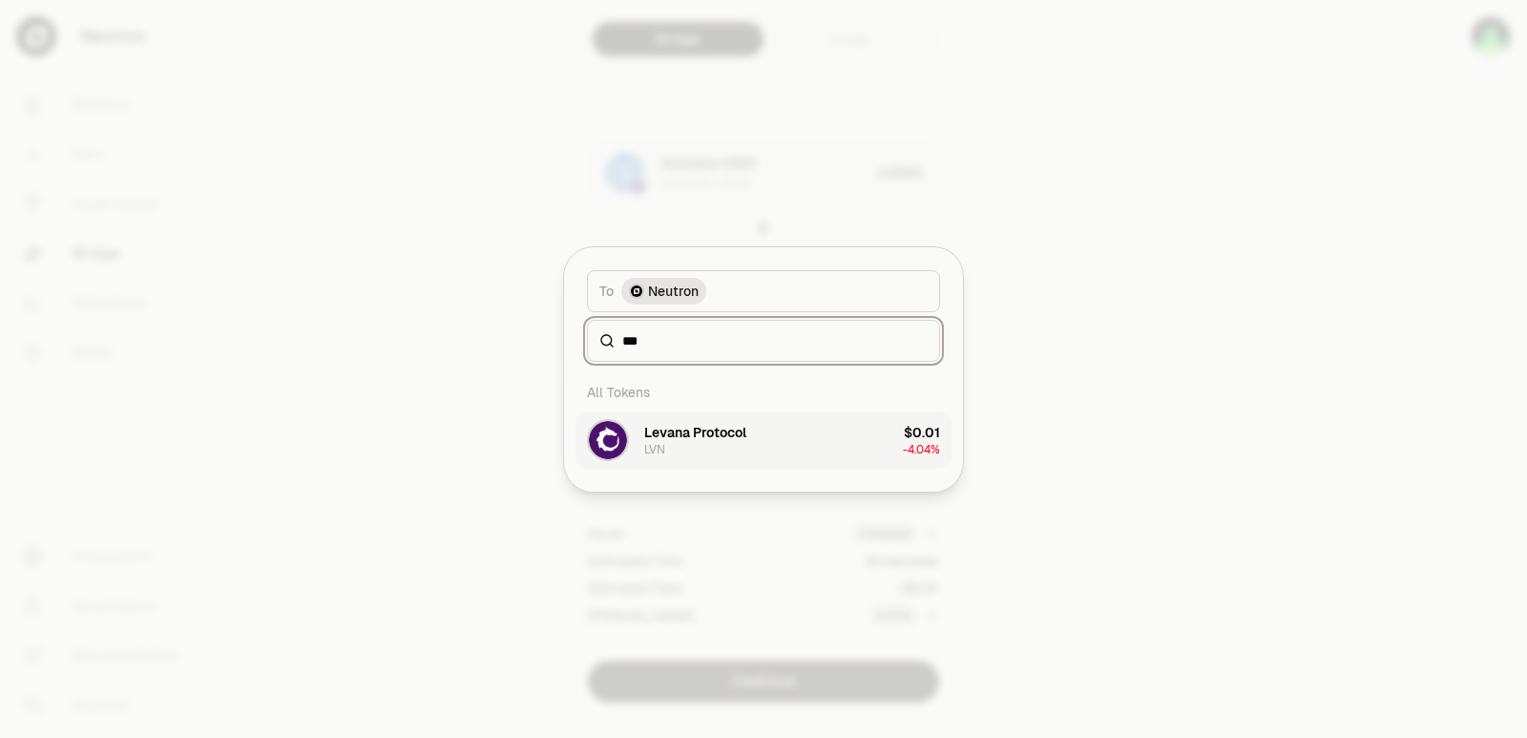
type input "***"
click at [742, 434] on div "Levana Protocol" at bounding box center [695, 432] width 102 height 19
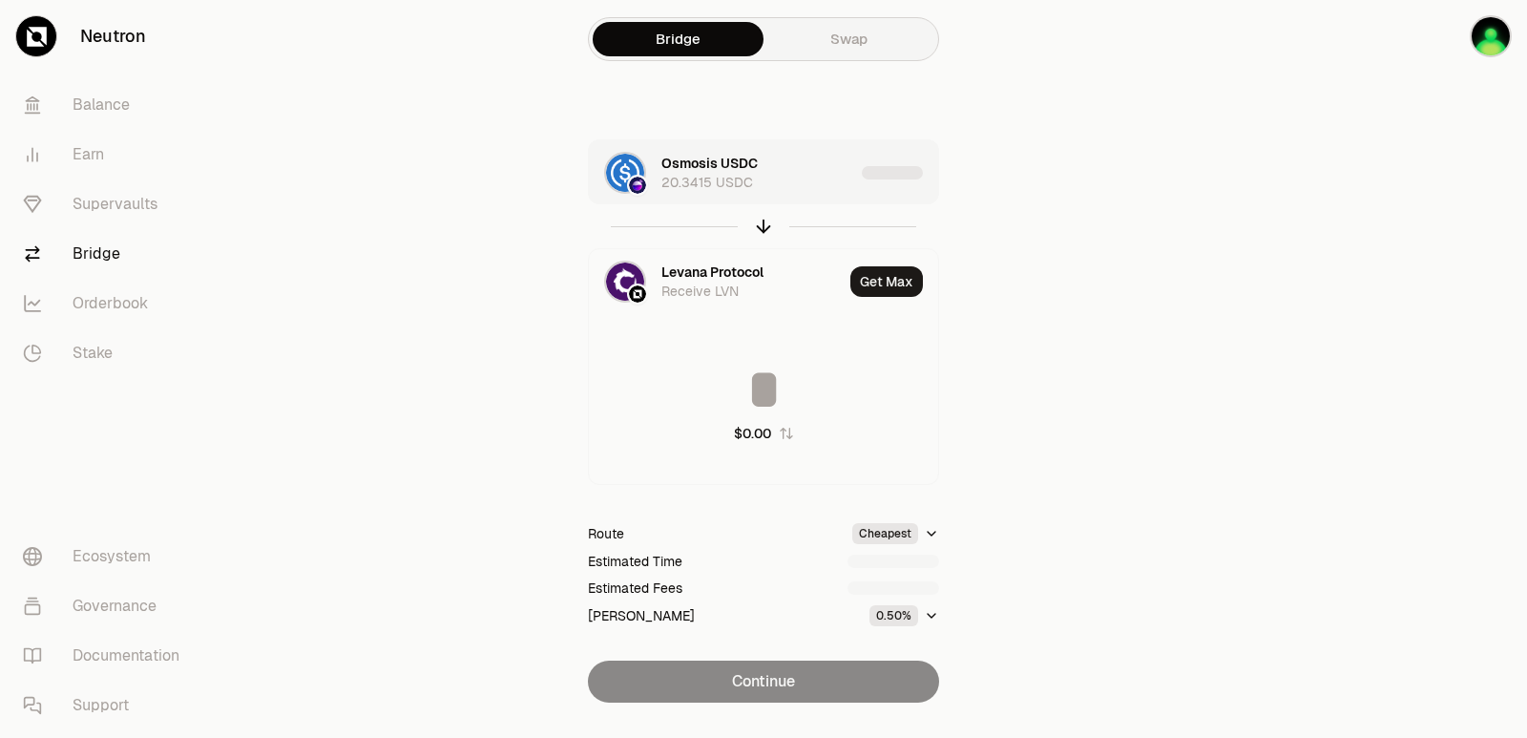
click at [817, 189] on div "Osmosis USDC 20.3415 USDC" at bounding box center [757, 173] width 193 height 38
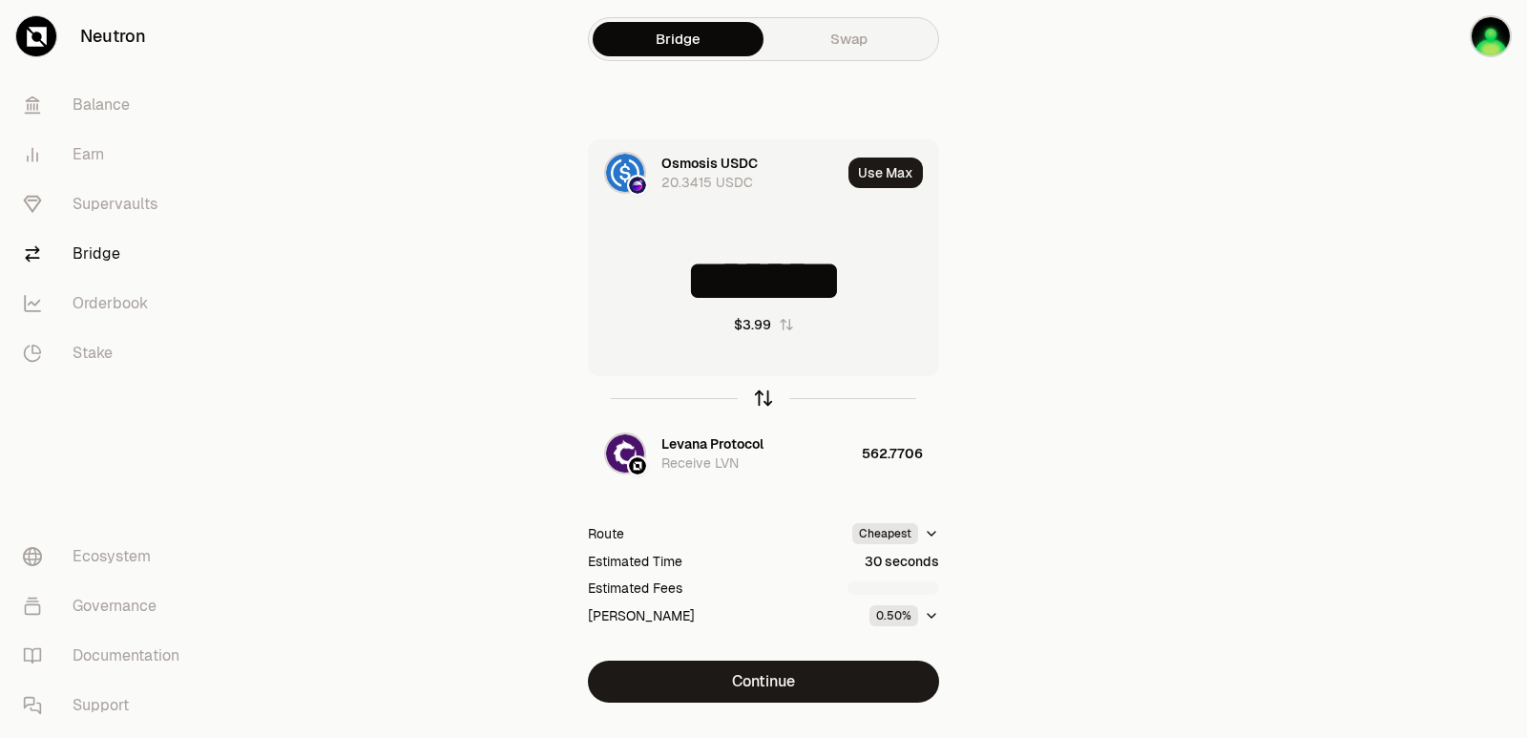
click at [761, 395] on icon "button" at bounding box center [763, 397] width 21 height 21
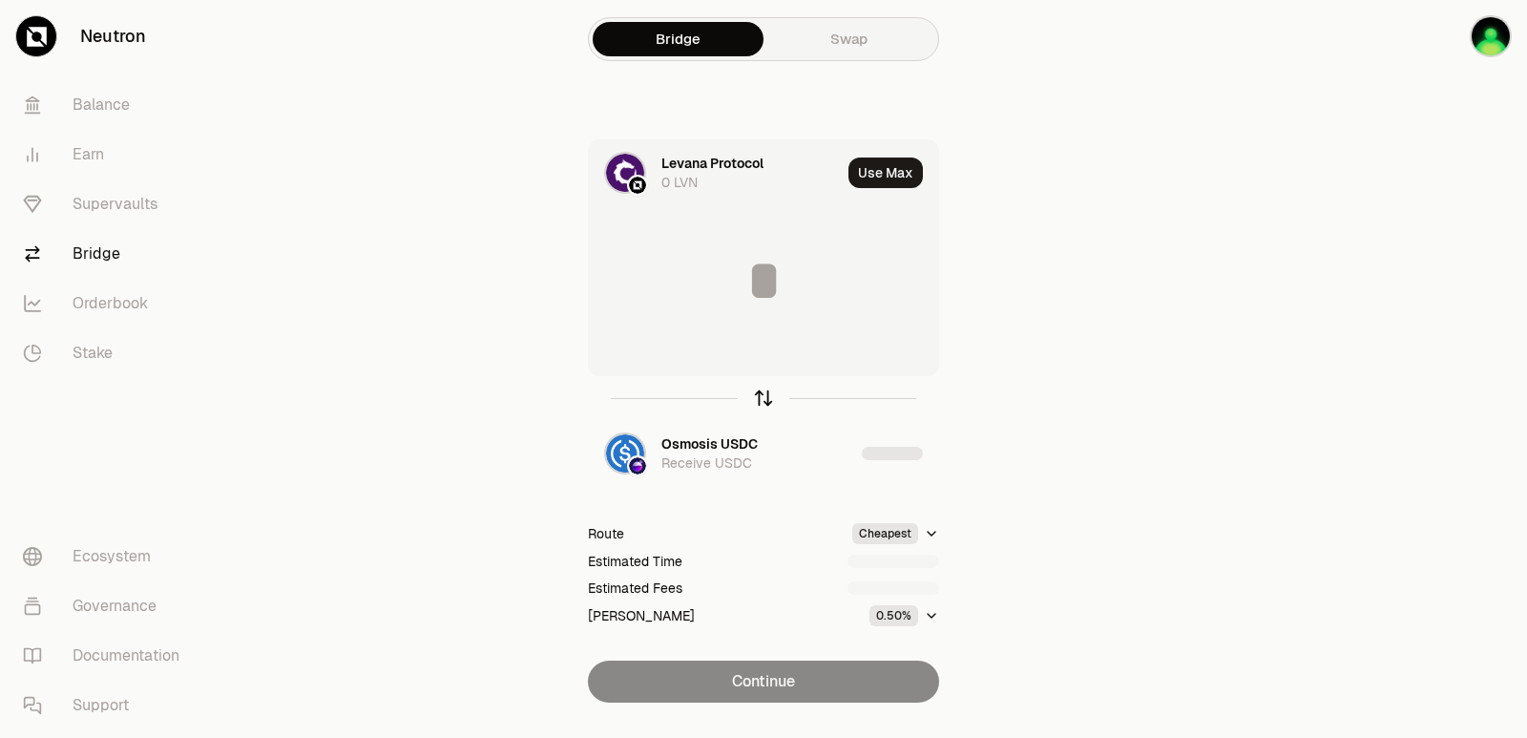
type input "**********"
